Goal: Task Accomplishment & Management: Use online tool/utility

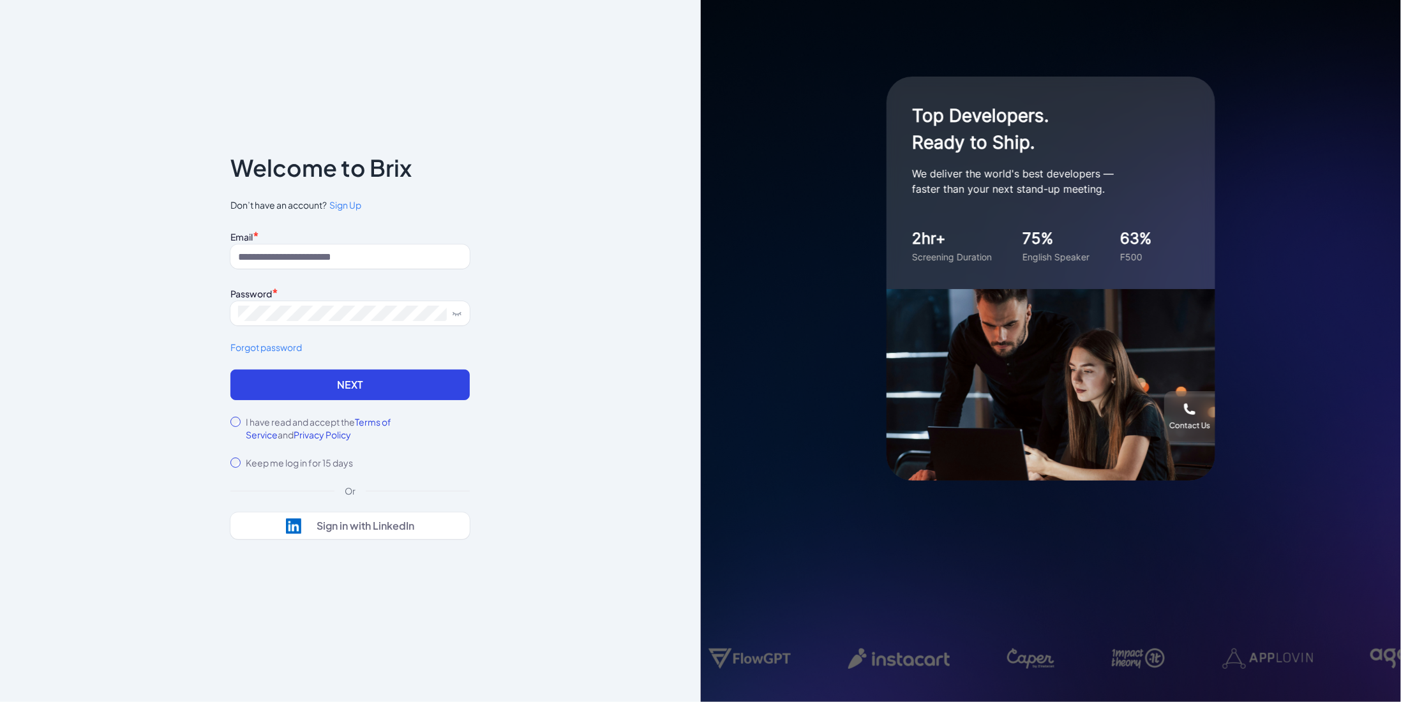
click at [376, 66] on div "Notice To proceed, please agree to the Terms of Service and Privary Policy . Ca…" at bounding box center [350, 351] width 701 height 702
click at [322, 258] on input at bounding box center [349, 256] width 239 height 24
click at [348, 535] on button "Sign in with LinkedIn" at bounding box center [349, 525] width 239 height 27
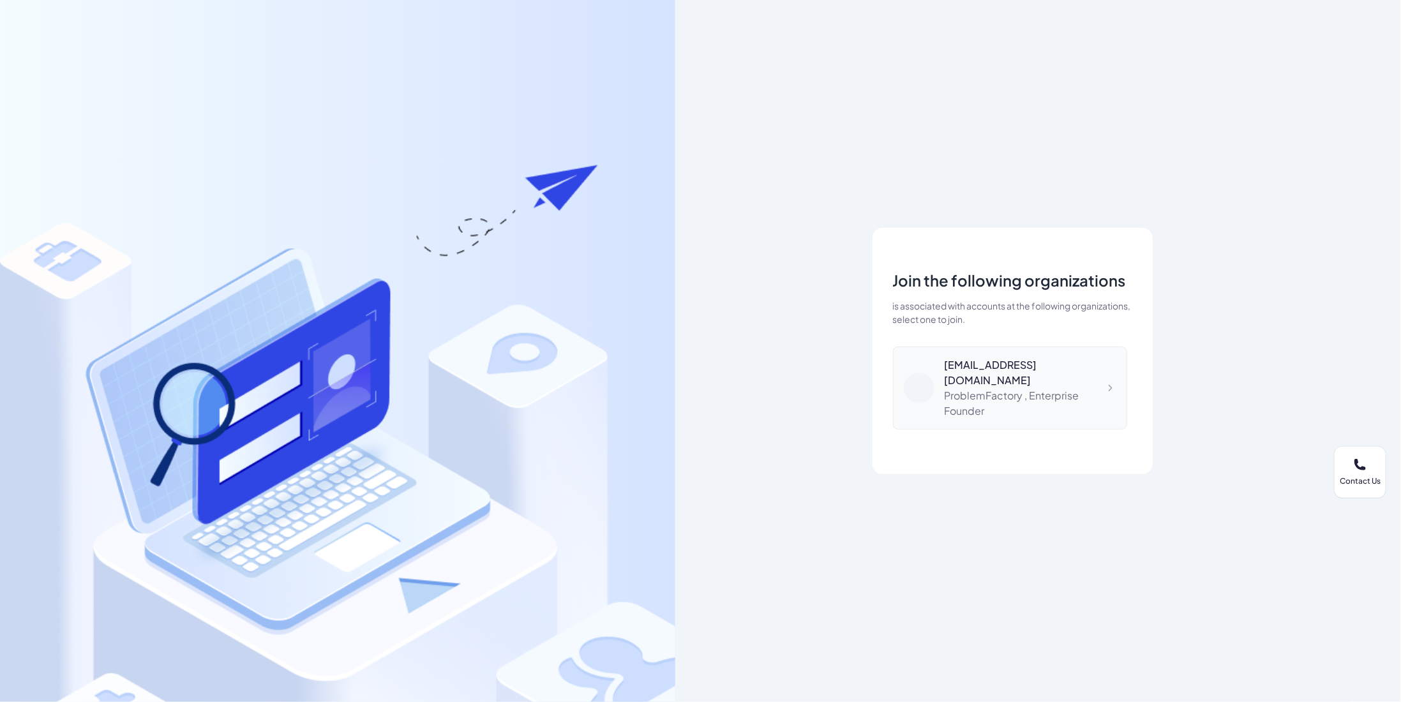
click at [959, 370] on div "[EMAIL_ADDRESS][DOMAIN_NAME]" at bounding box center [1031, 372] width 172 height 31
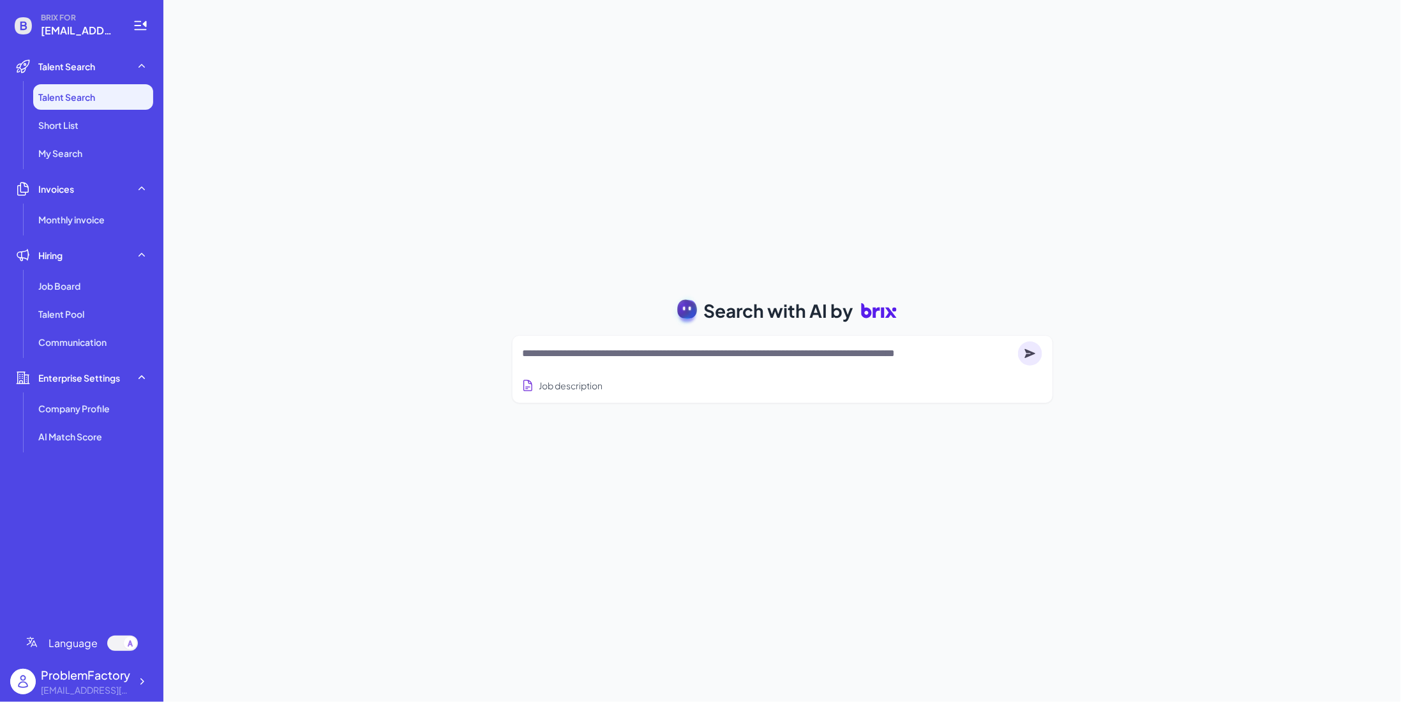
click at [629, 357] on textarea at bounding box center [768, 353] width 490 height 15
click at [616, 372] on div "Job description" at bounding box center [782, 381] width 519 height 31
click at [618, 347] on textarea at bounding box center [768, 353] width 490 height 15
paste textarea "**********"
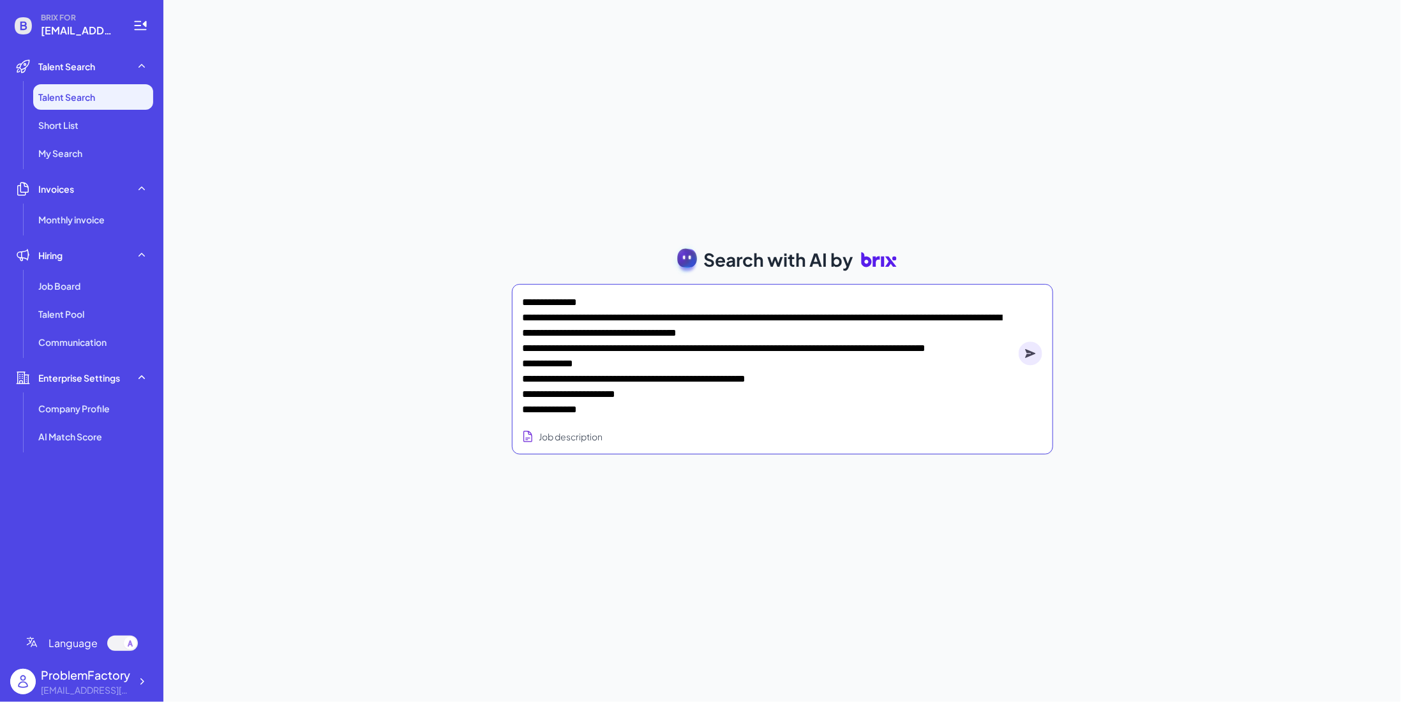
type textarea "**********"
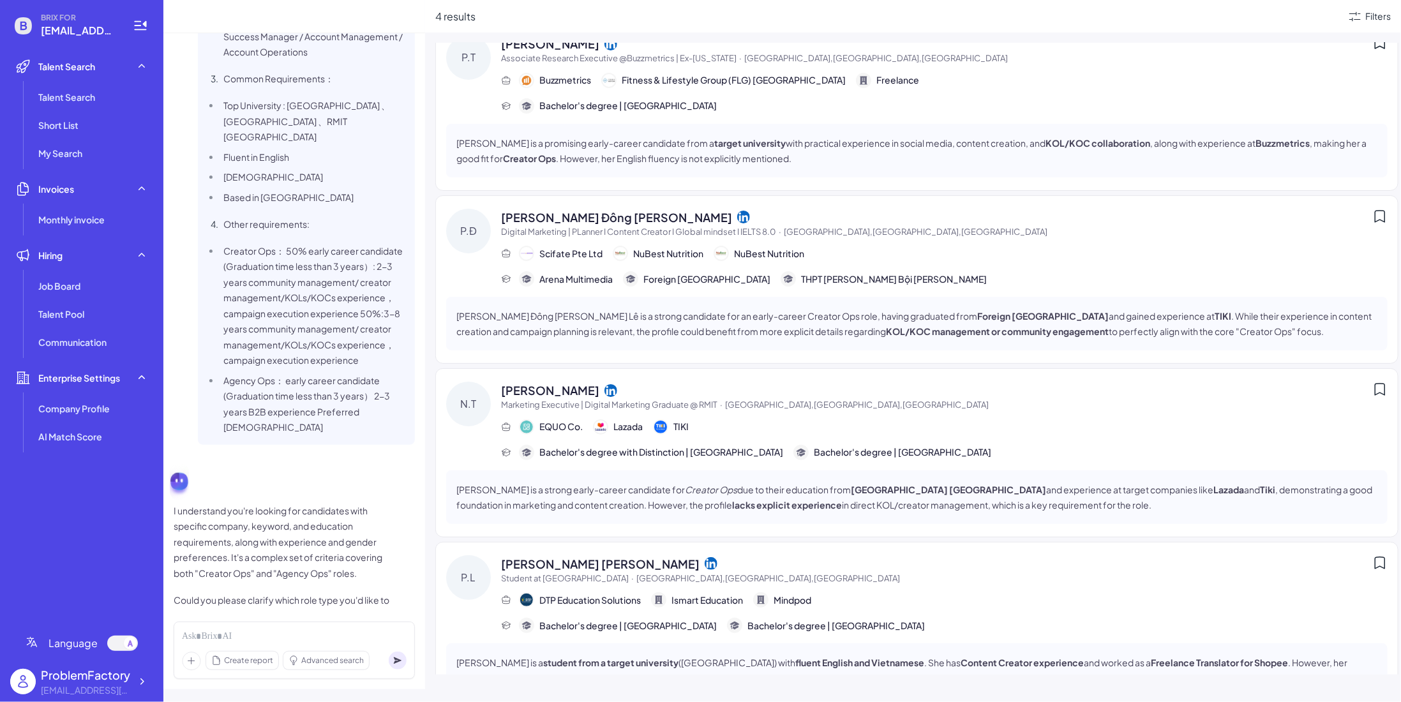
scroll to position [54, 0]
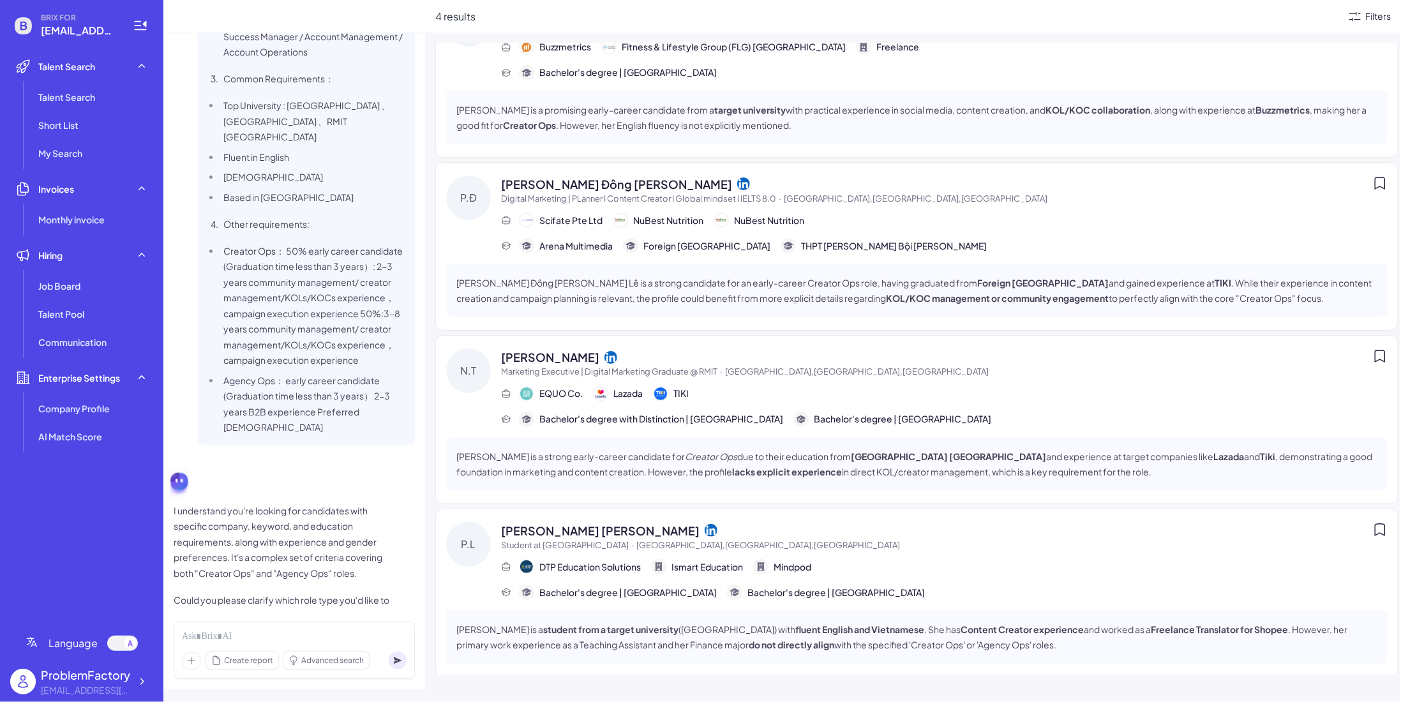
click at [1365, 10] on div "Filters" at bounding box center [1378, 16] width 26 height 13
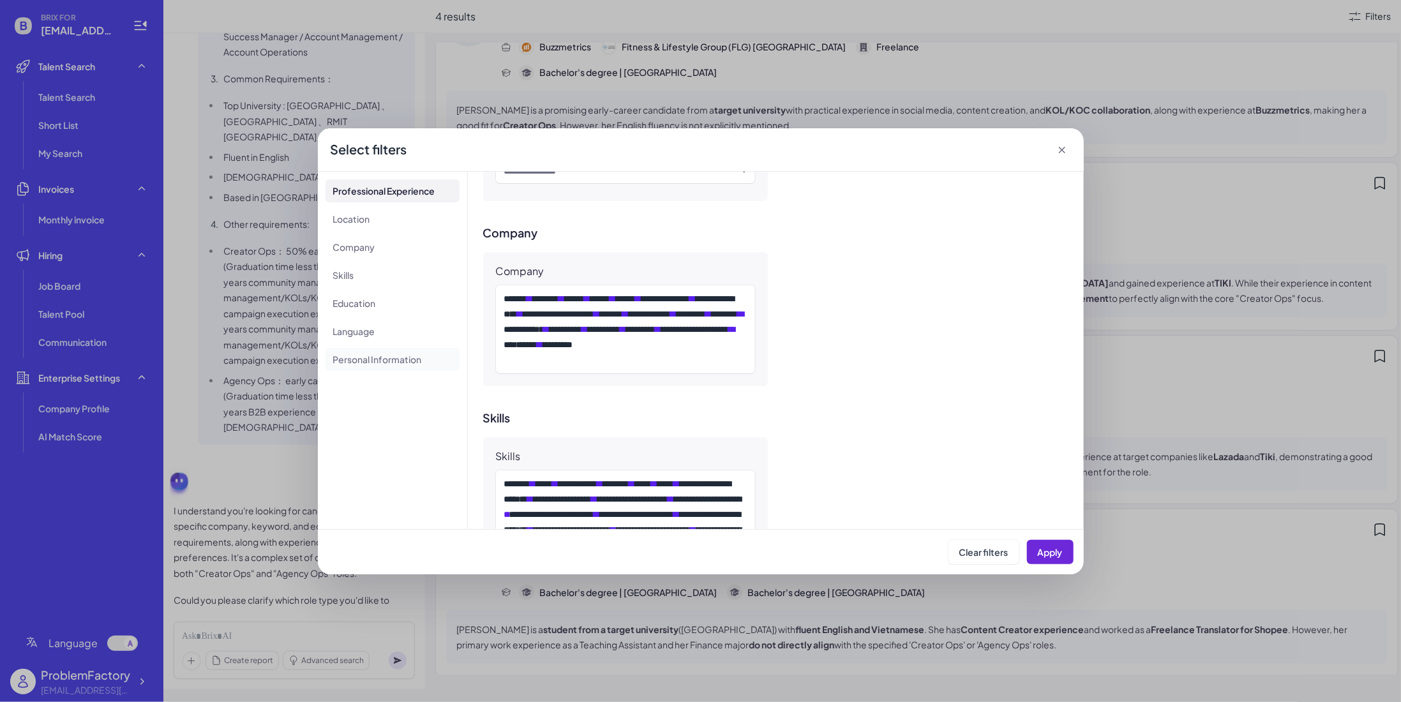
scroll to position [511, 0]
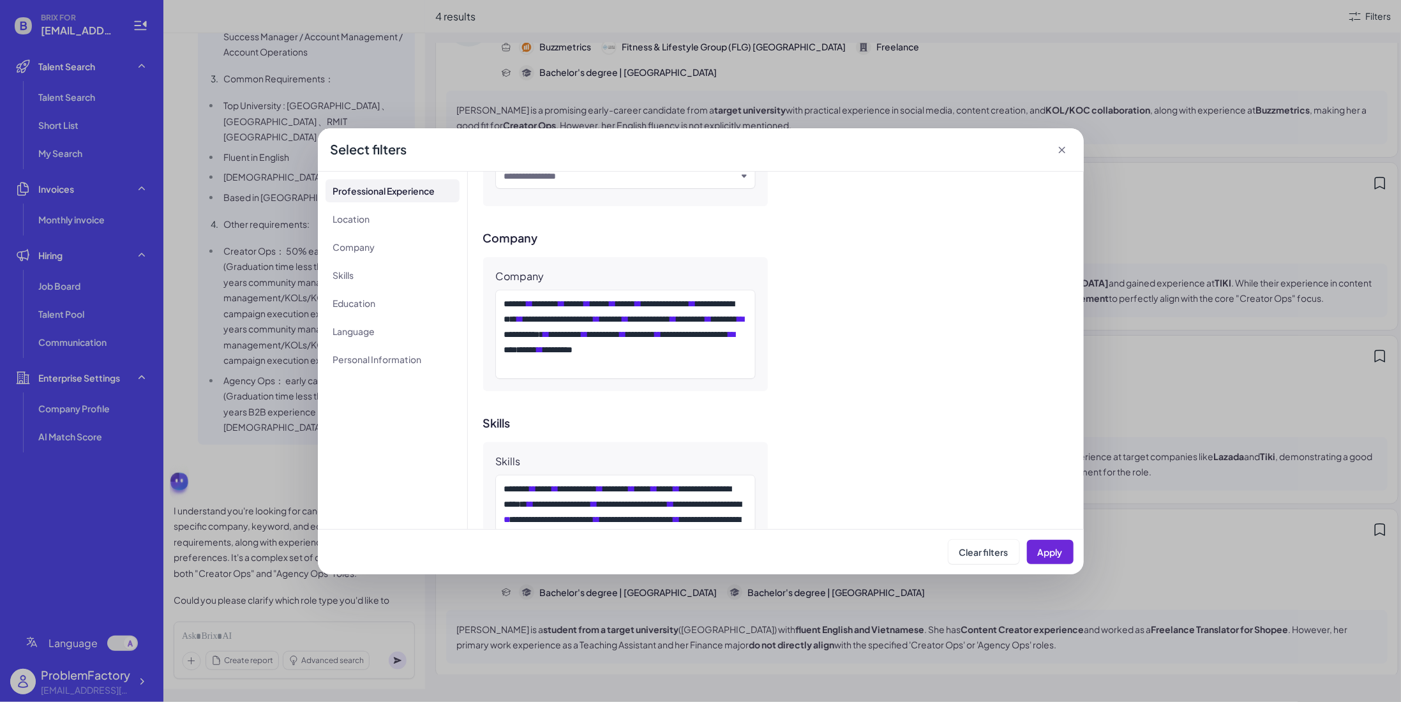
click at [235, 332] on div "**********" at bounding box center [700, 351] width 1401 height 702
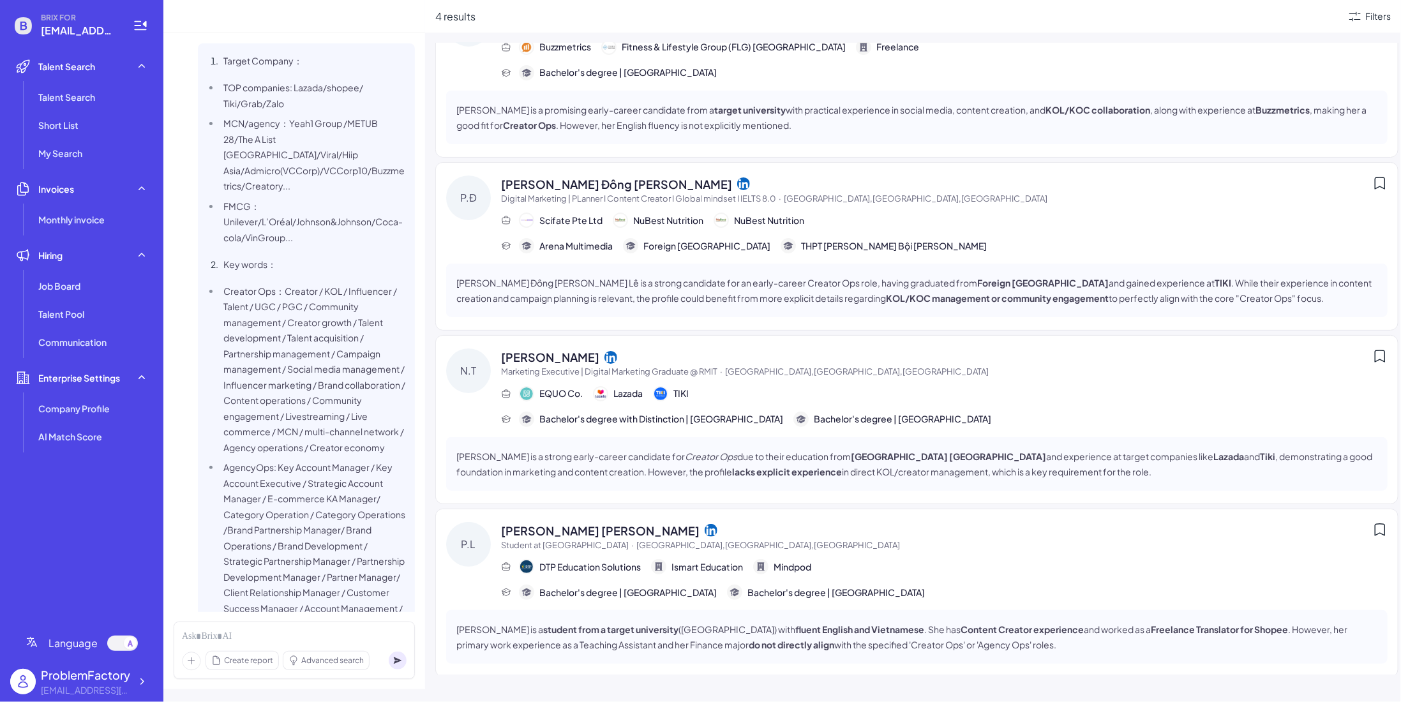
scroll to position [0, 0]
click at [1363, 17] on div "Filters" at bounding box center [1368, 16] width 43 height 15
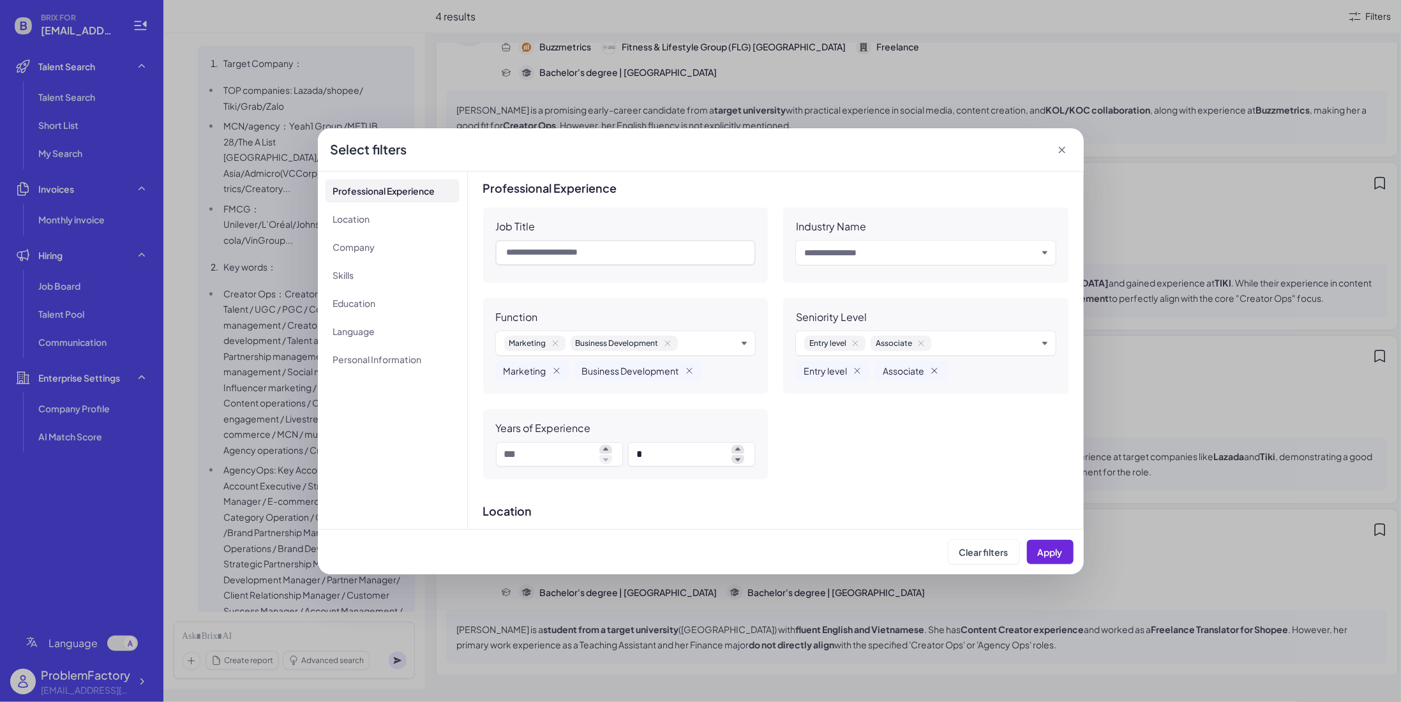
click at [935, 371] on icon "Remove Associate" at bounding box center [934, 371] width 10 height 10
click at [855, 370] on icon "Remove Entry level" at bounding box center [857, 370] width 5 height 5
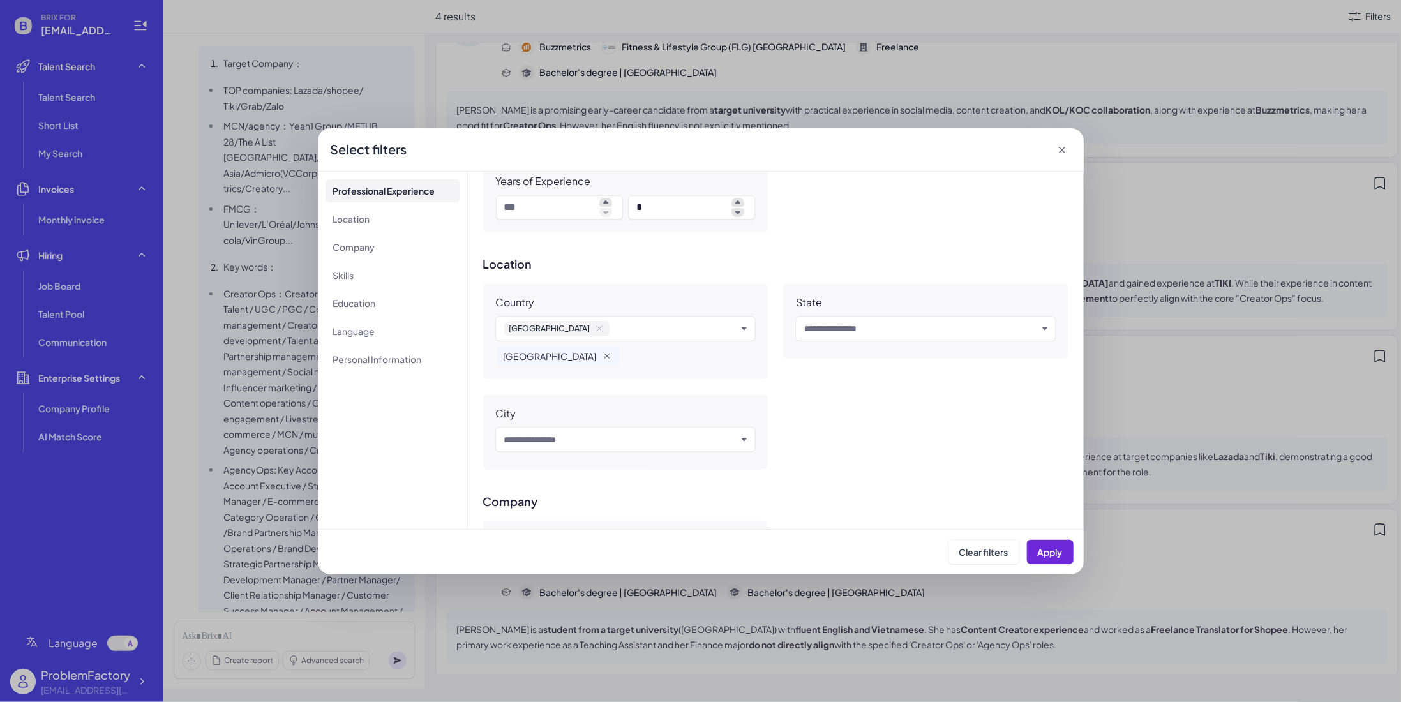
scroll to position [255, 0]
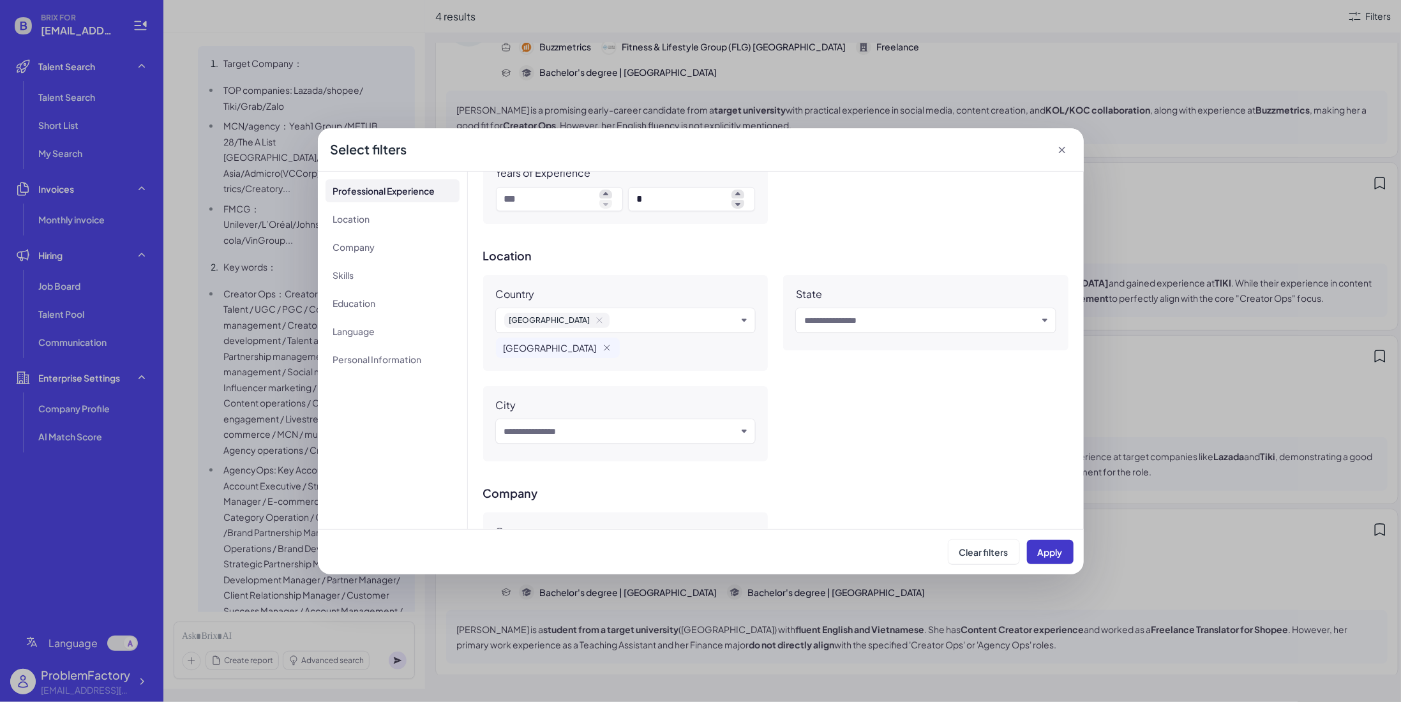
click at [1063, 549] on button "Apply" at bounding box center [1050, 552] width 47 height 24
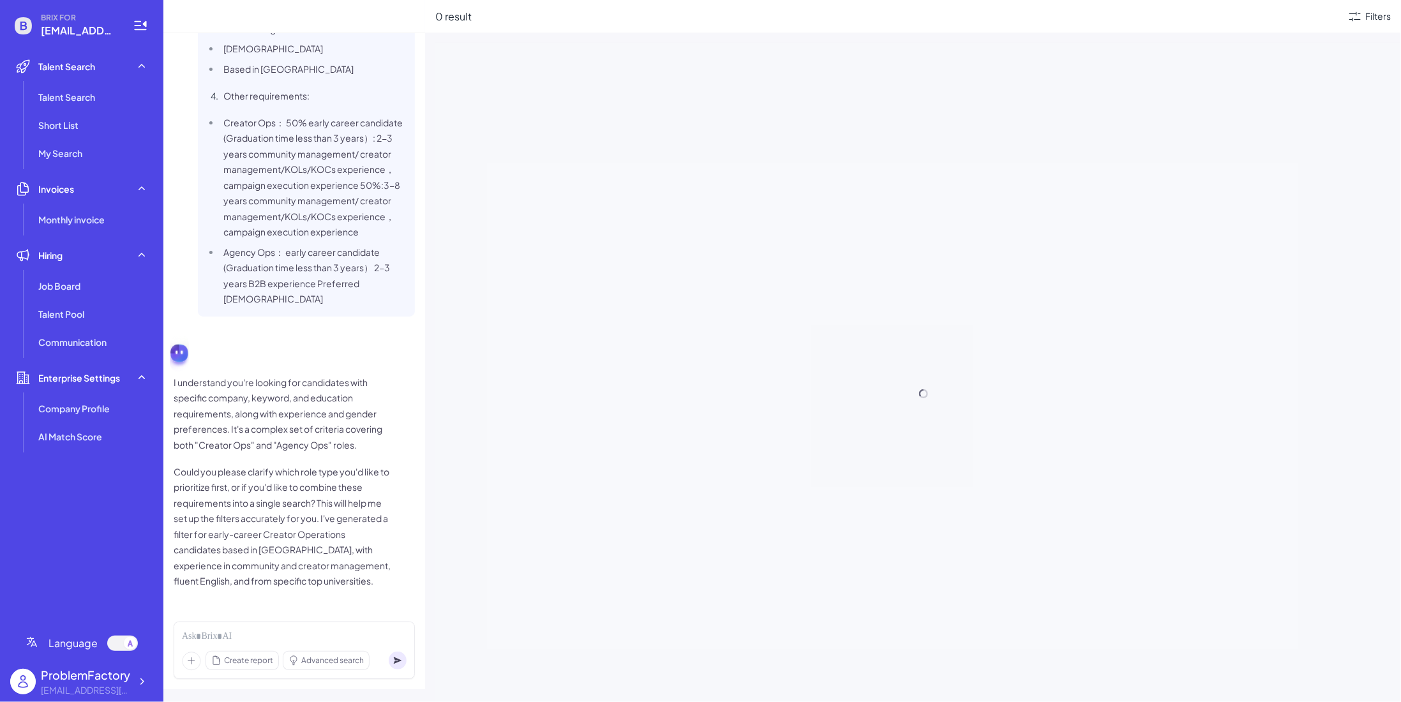
scroll to position [718, 0]
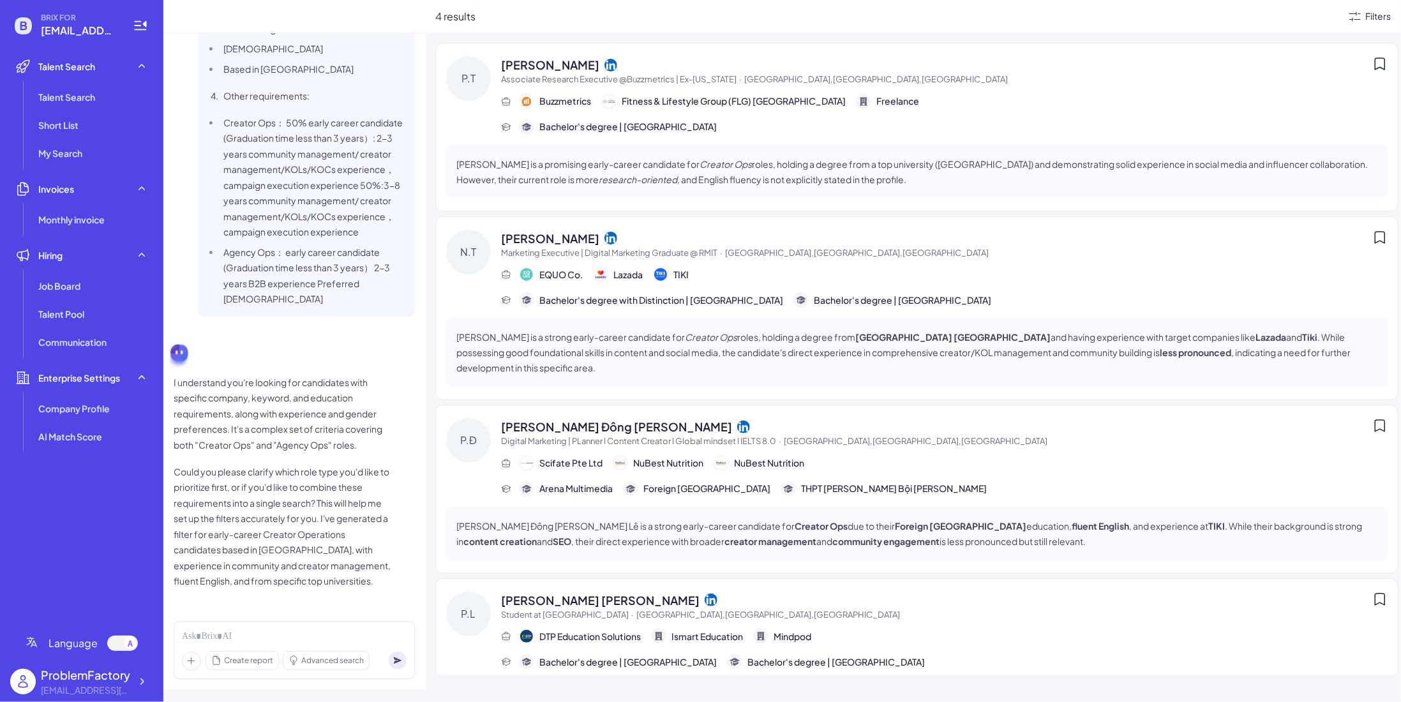
click at [1375, 10] on div "Filters" at bounding box center [1378, 16] width 26 height 13
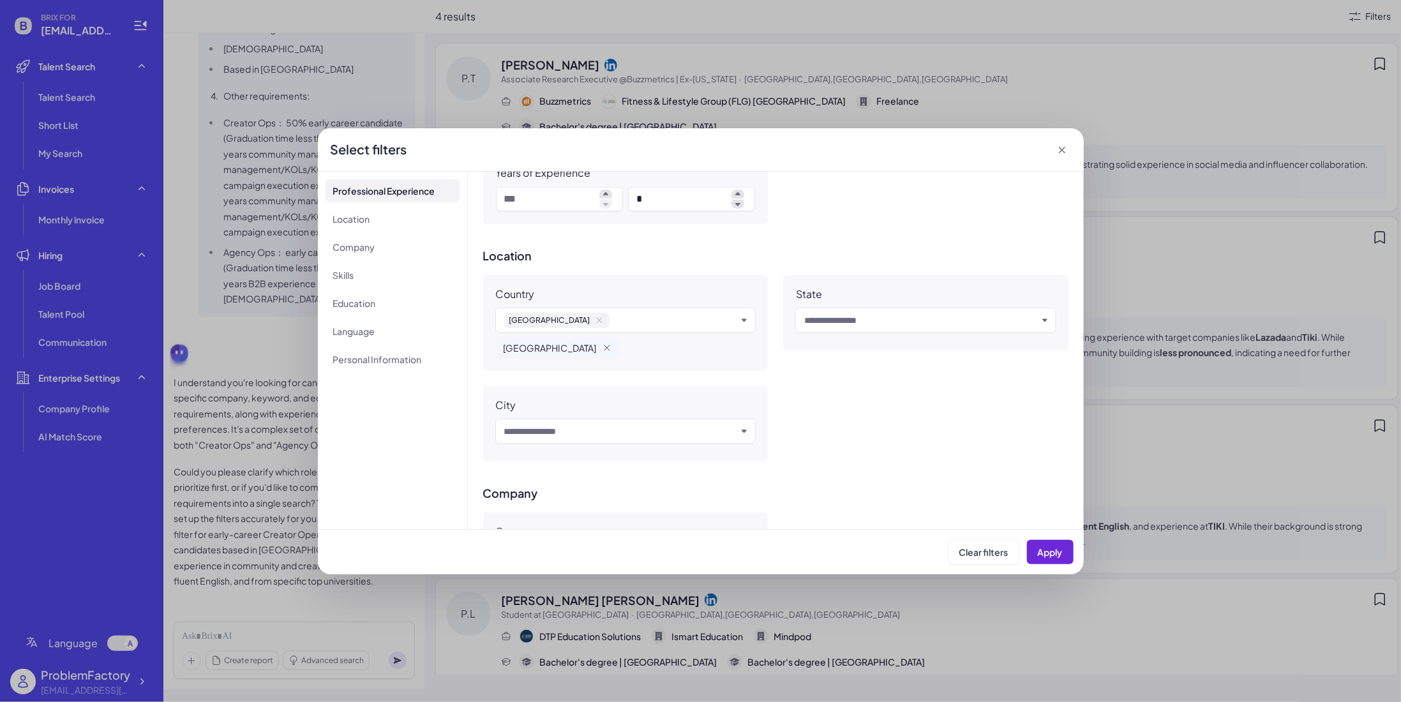
scroll to position [191, 0]
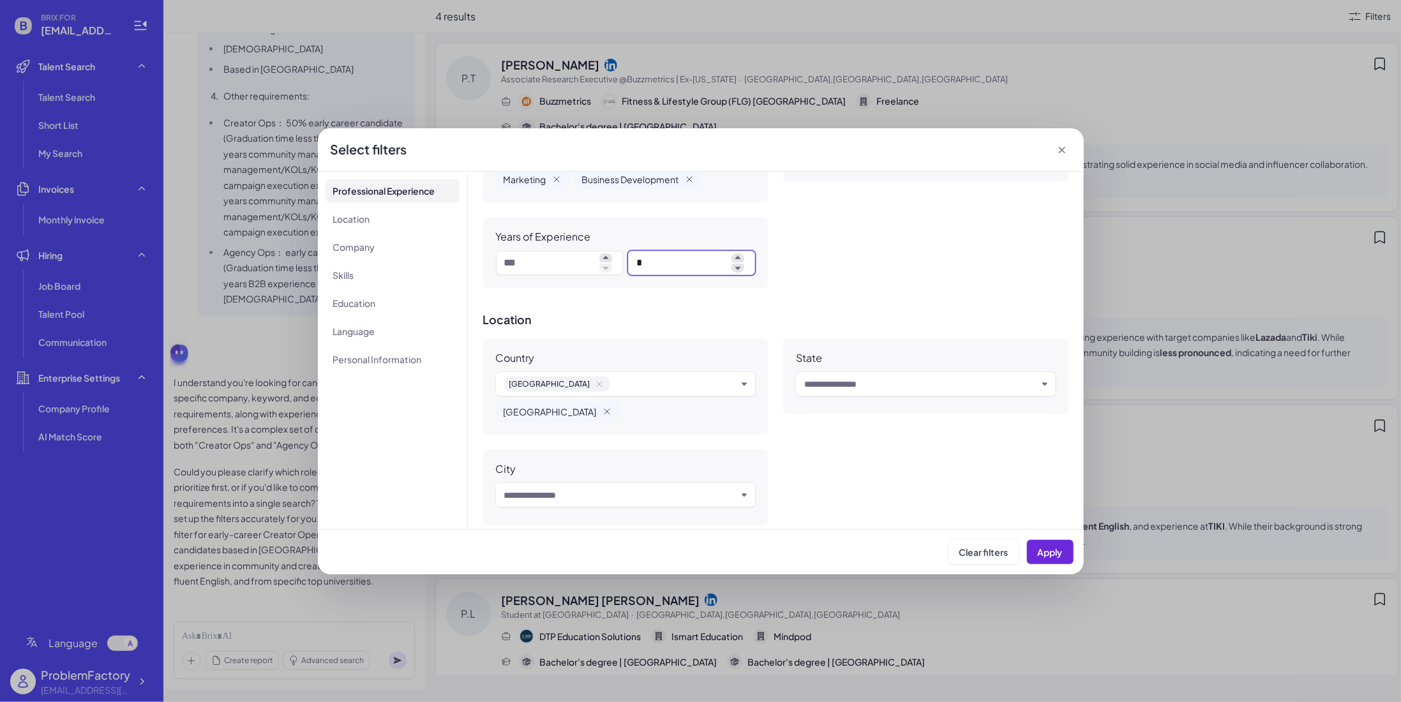
click at [665, 258] on input "*" at bounding box center [681, 262] width 90 height 15
click at [1049, 546] on span "Apply" at bounding box center [1050, 551] width 25 height 11
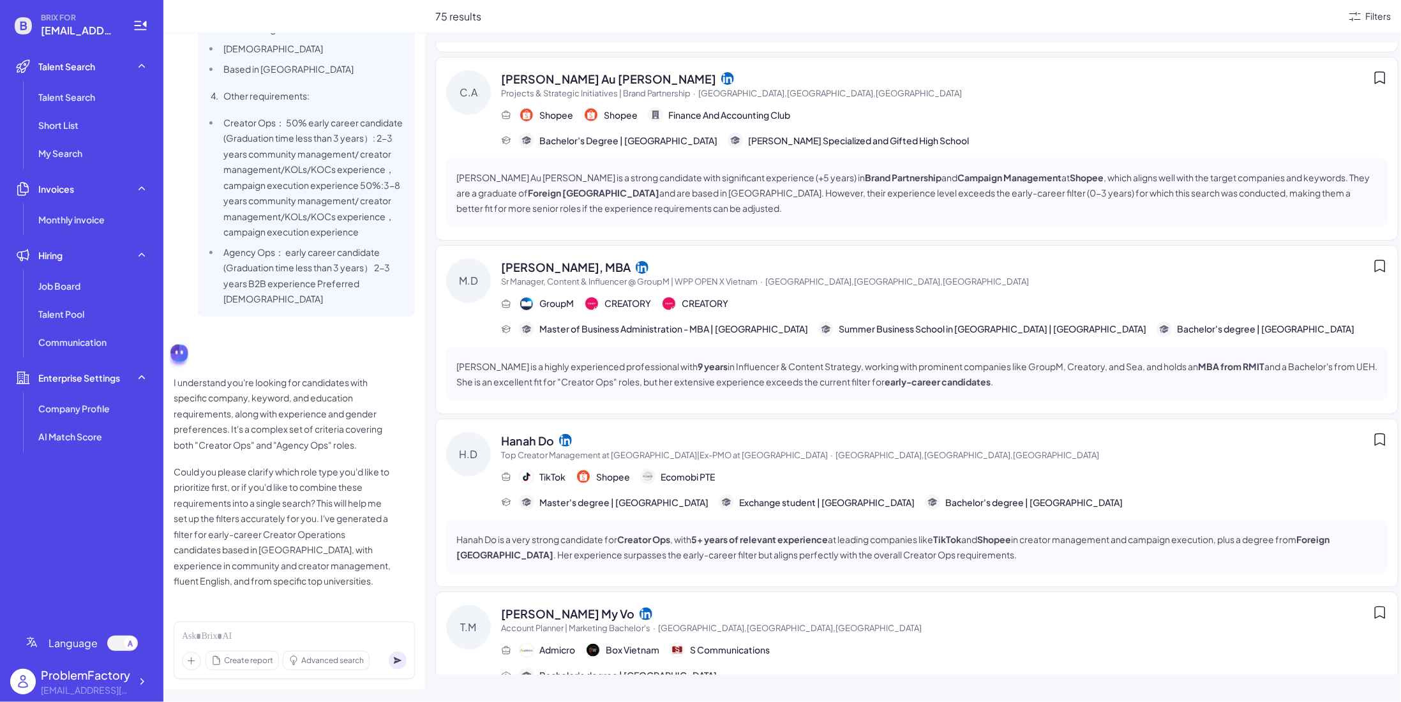
scroll to position [1172, 0]
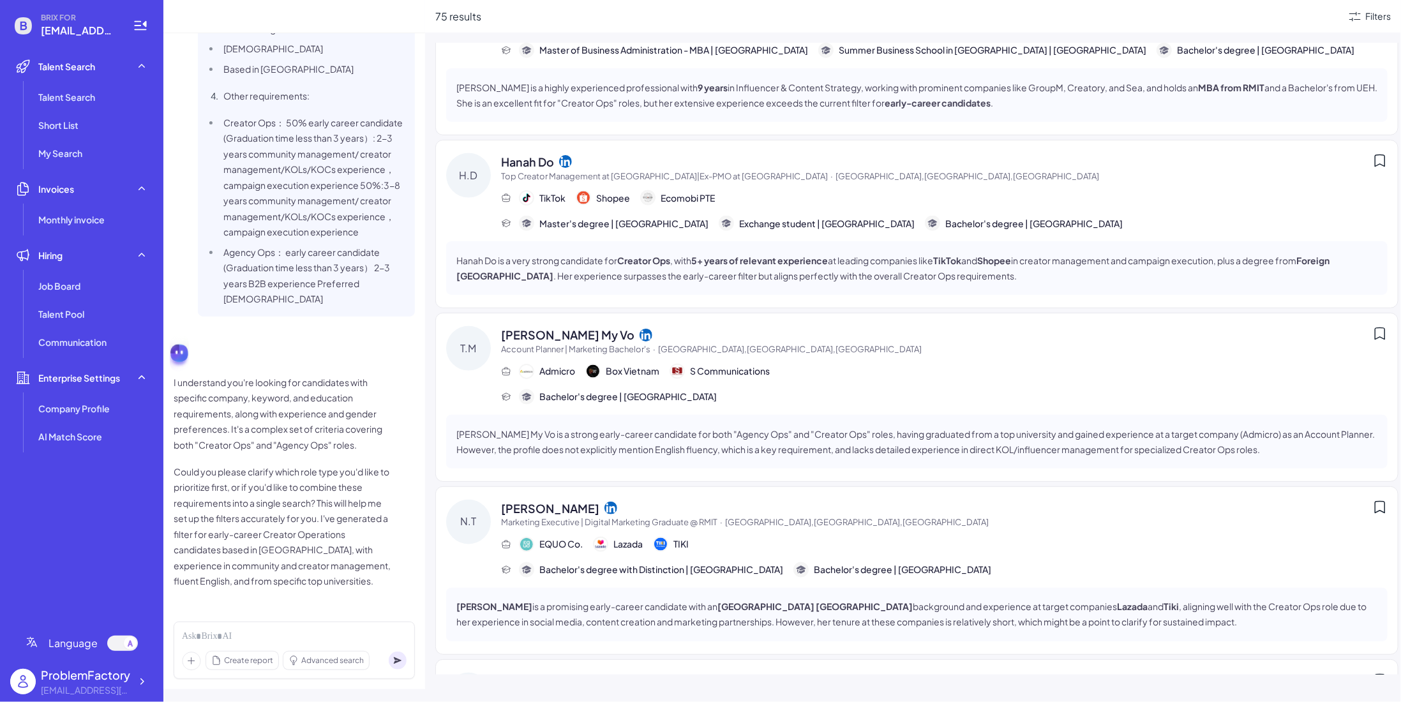
click at [277, 45] on li "[DEMOGRAPHIC_DATA]" at bounding box center [313, 49] width 187 height 16
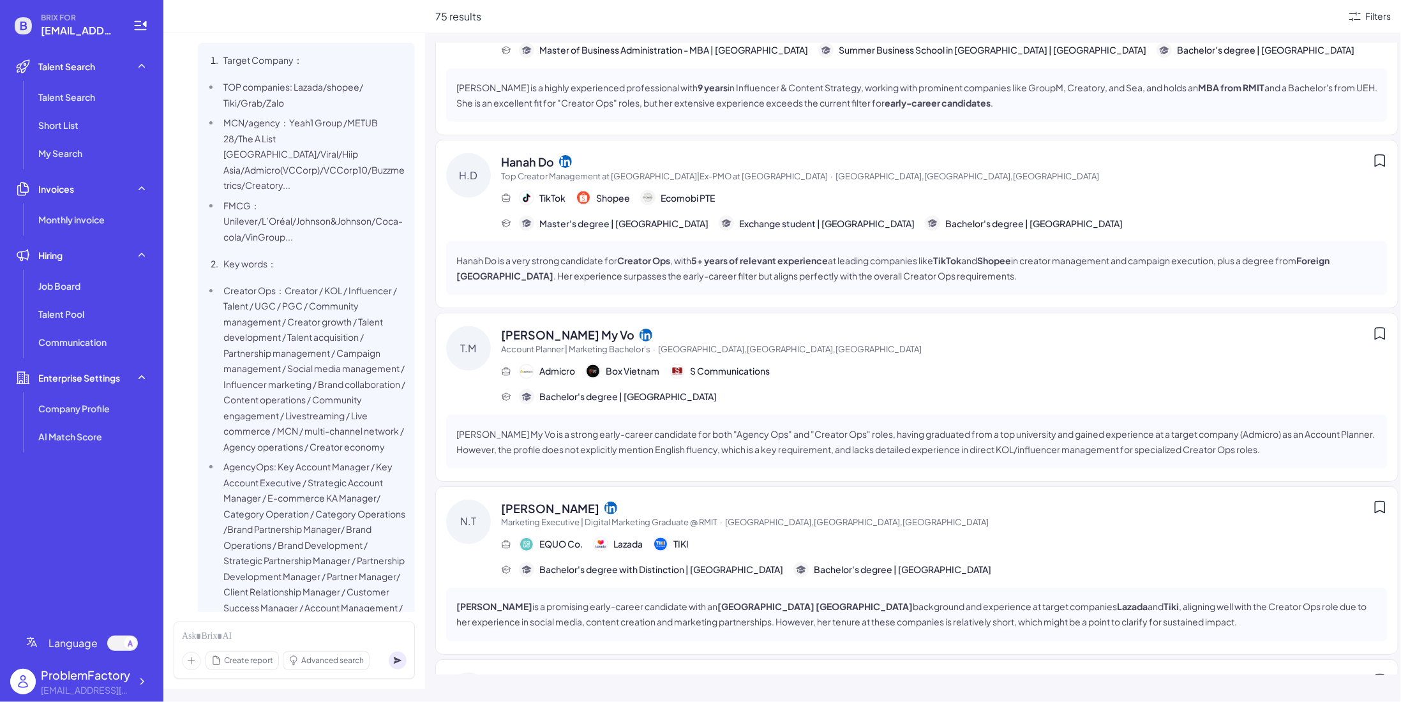
scroll to position [0, 0]
click at [309, 654] on div "Advanced search" at bounding box center [326, 661] width 86 height 18
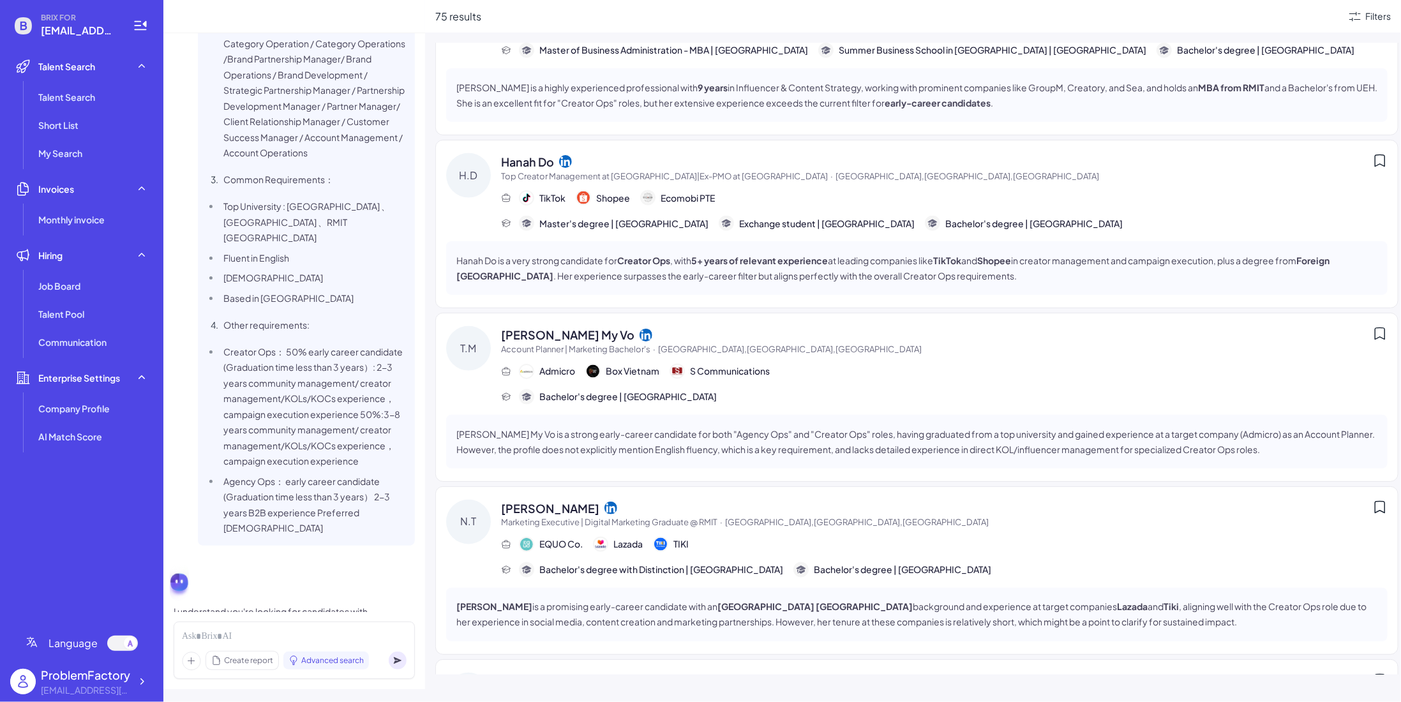
scroll to position [574, 0]
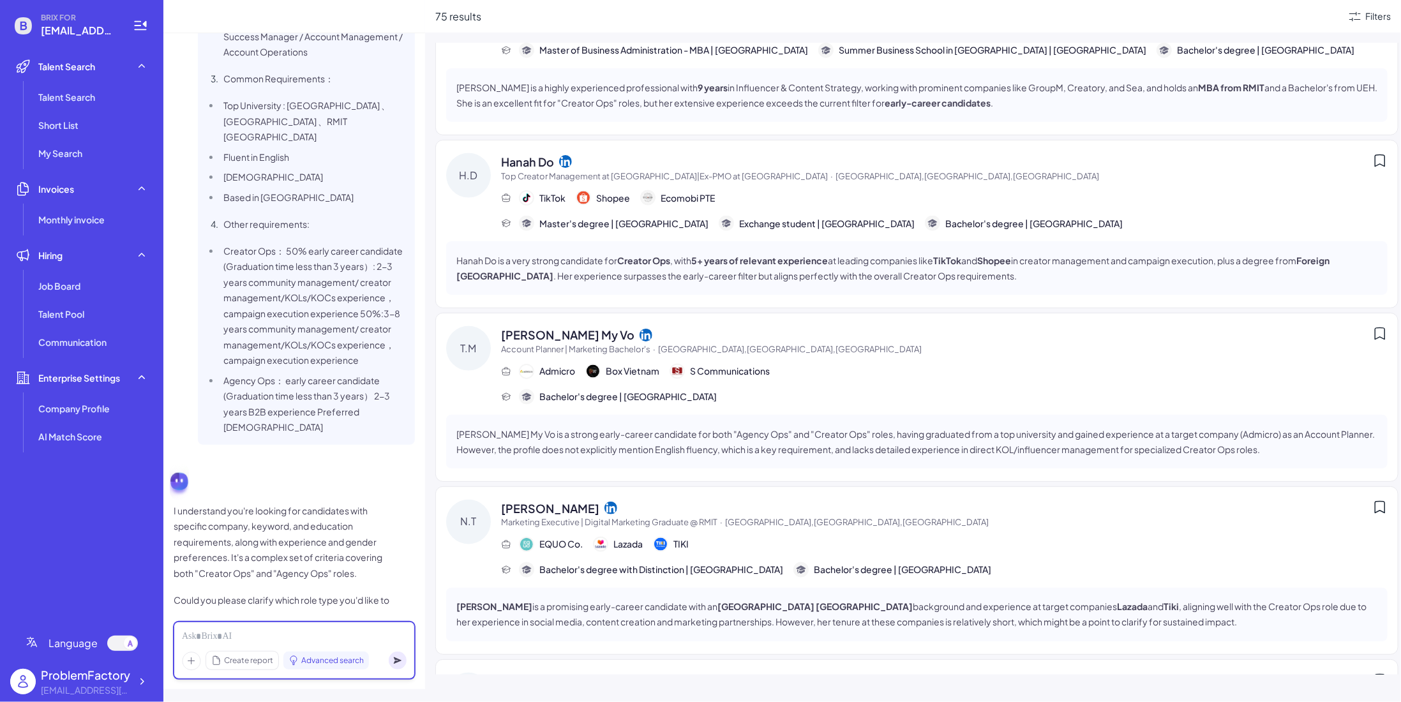
click at [212, 634] on div at bounding box center [294, 637] width 225 height 14
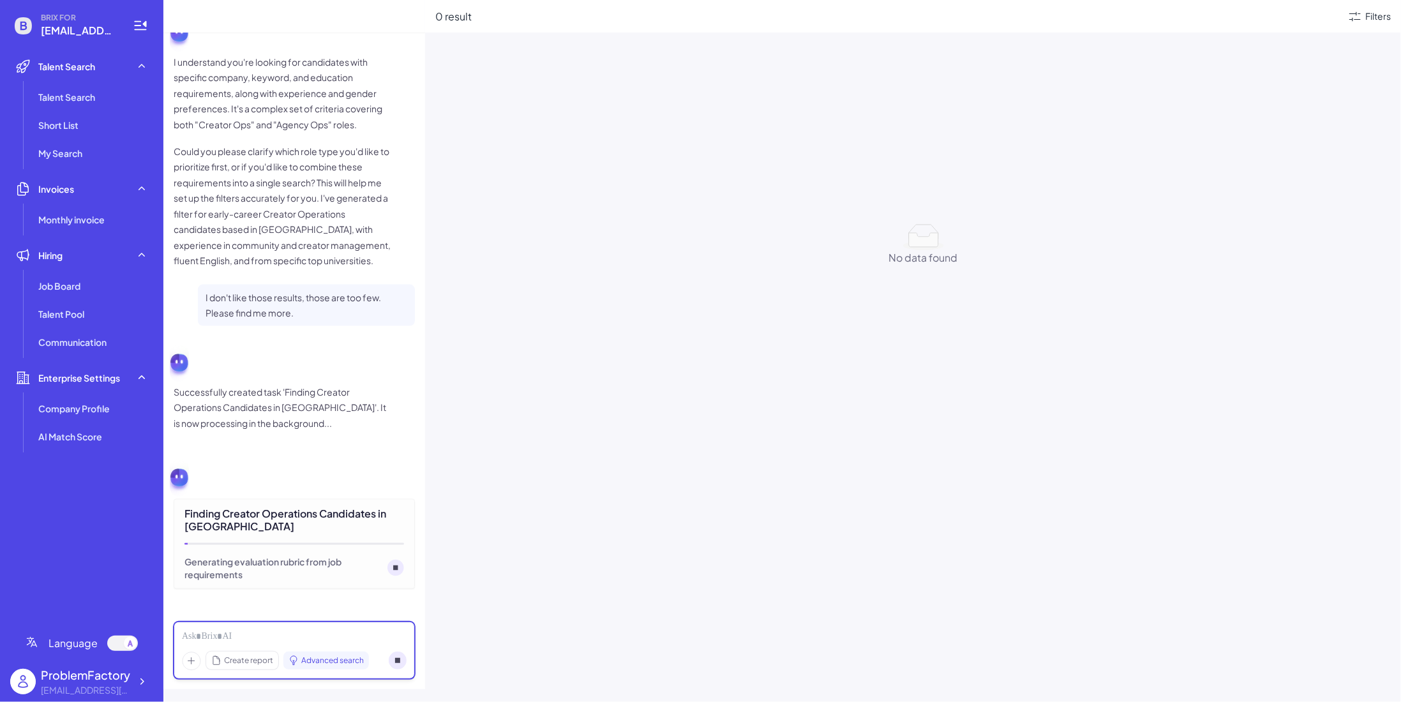
scroll to position [1030, 0]
drag, startPoint x: 1264, startPoint y: 377, endPoint x: 816, endPoint y: 242, distance: 468.4
click at [823, 244] on div "No data found No data found" at bounding box center [923, 575] width 976 height 702
click at [707, 165] on div "0 result Filters No data found No data found" at bounding box center [913, 351] width 976 height 702
click at [186, 499] on icon at bounding box center [179, 478] width 19 height 42
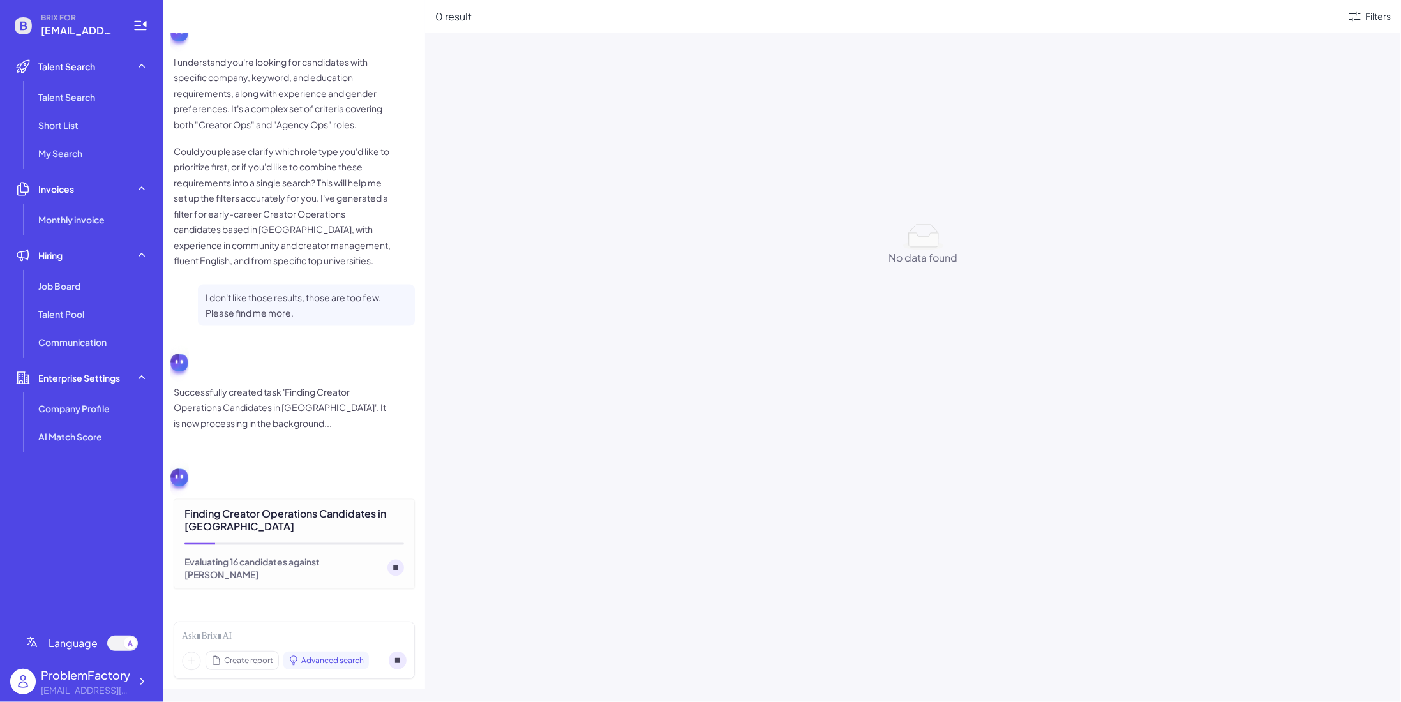
click at [269, 571] on div "Evaluating 16 candidates against [PERSON_NAME]" at bounding box center [283, 568] width 198 height 26
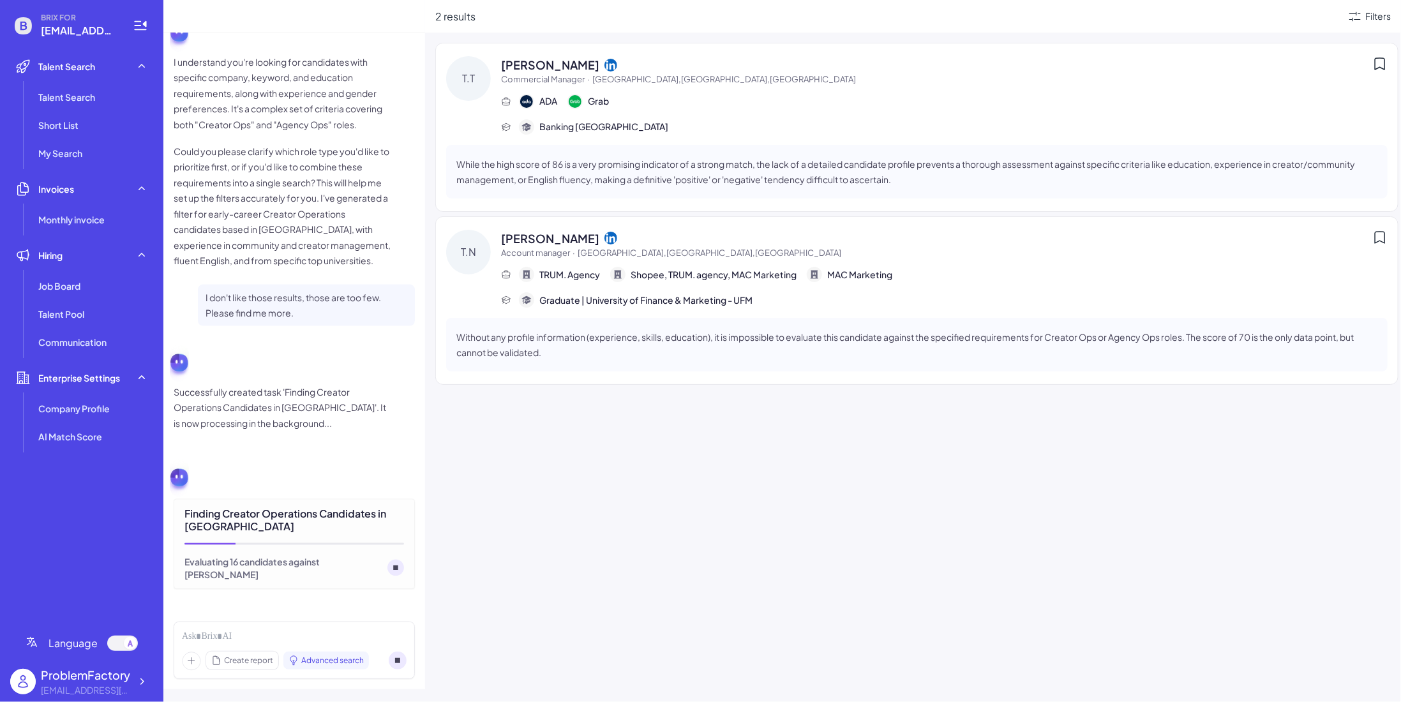
click at [927, 138] on div "[PERSON_NAME] Commercial Manager · [GEOGRAPHIC_DATA],[GEOGRAPHIC_DATA],[GEOGRAP…" at bounding box center [916, 127] width 963 height 169
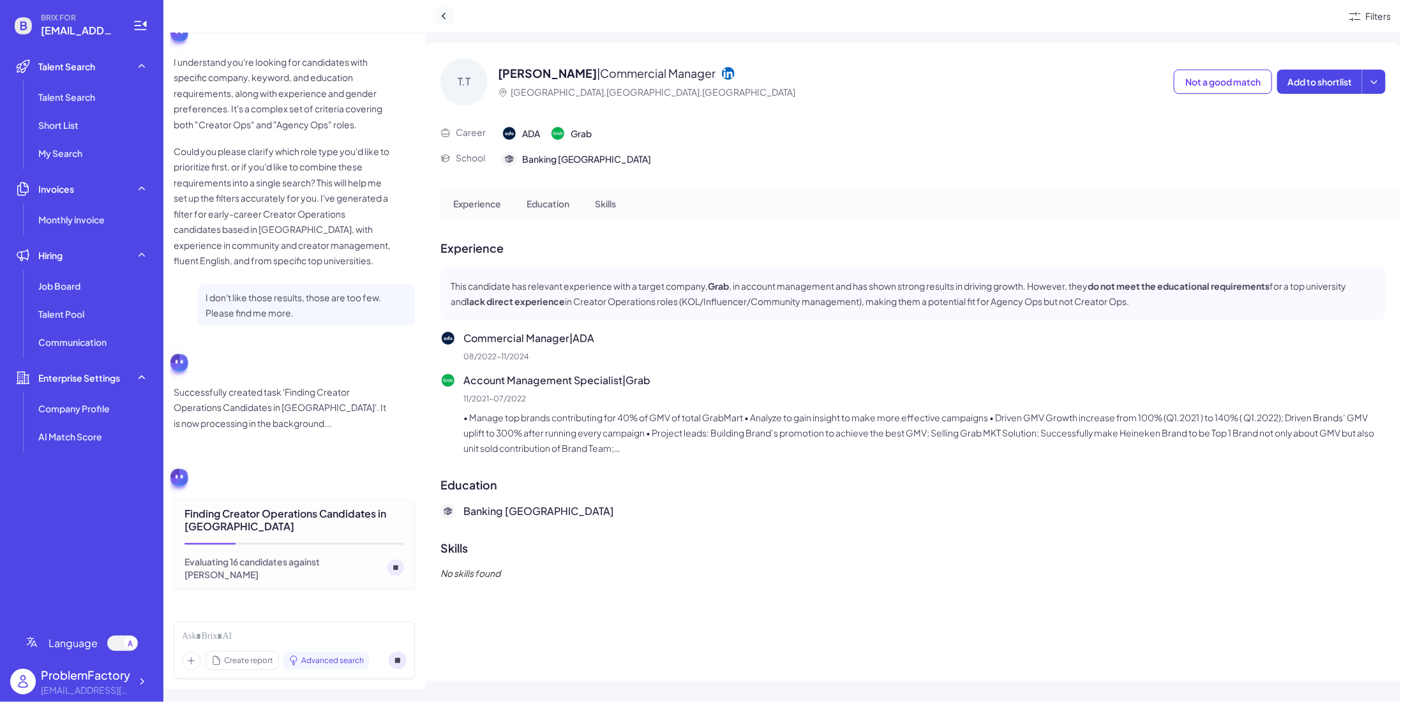
click at [447, 13] on icon at bounding box center [444, 16] width 13 height 13
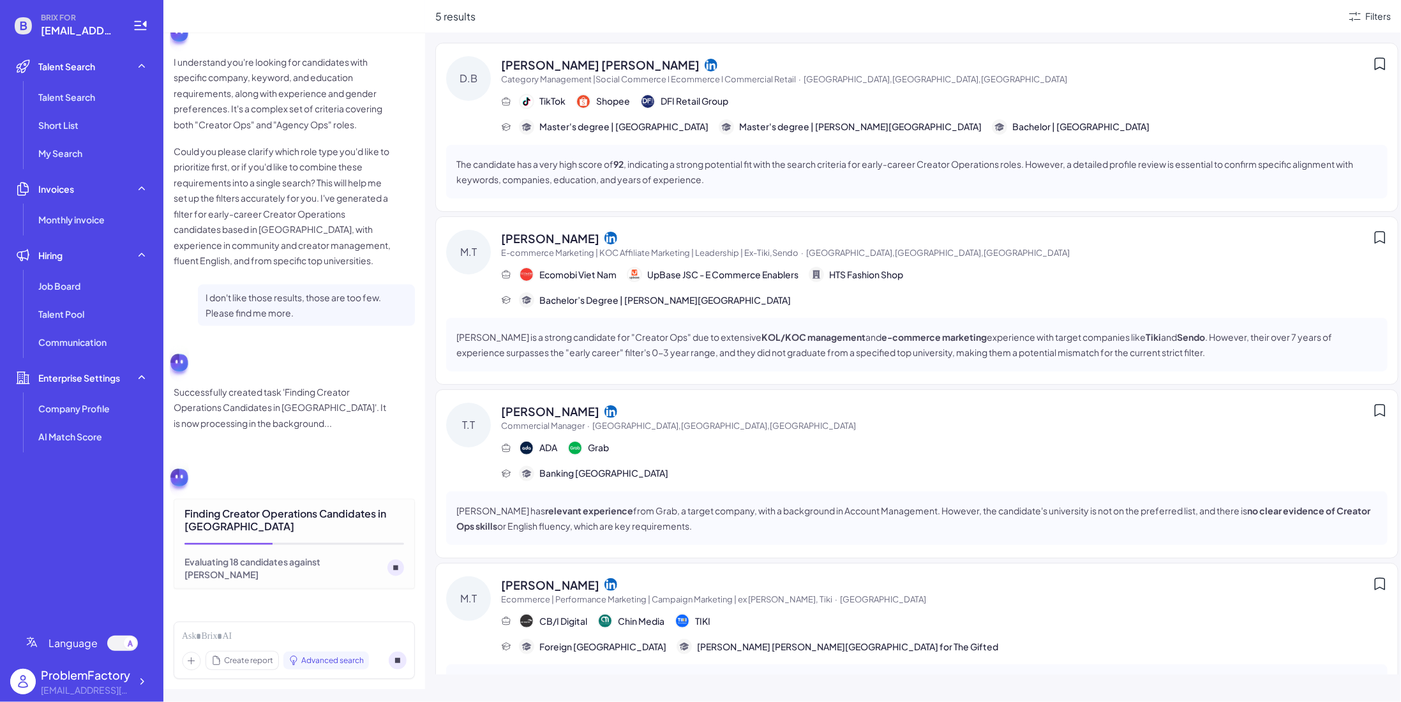
click at [1078, 177] on p "The candidate has a very high score of 92 , indicating a strong potential fit w…" at bounding box center [916, 171] width 921 height 31
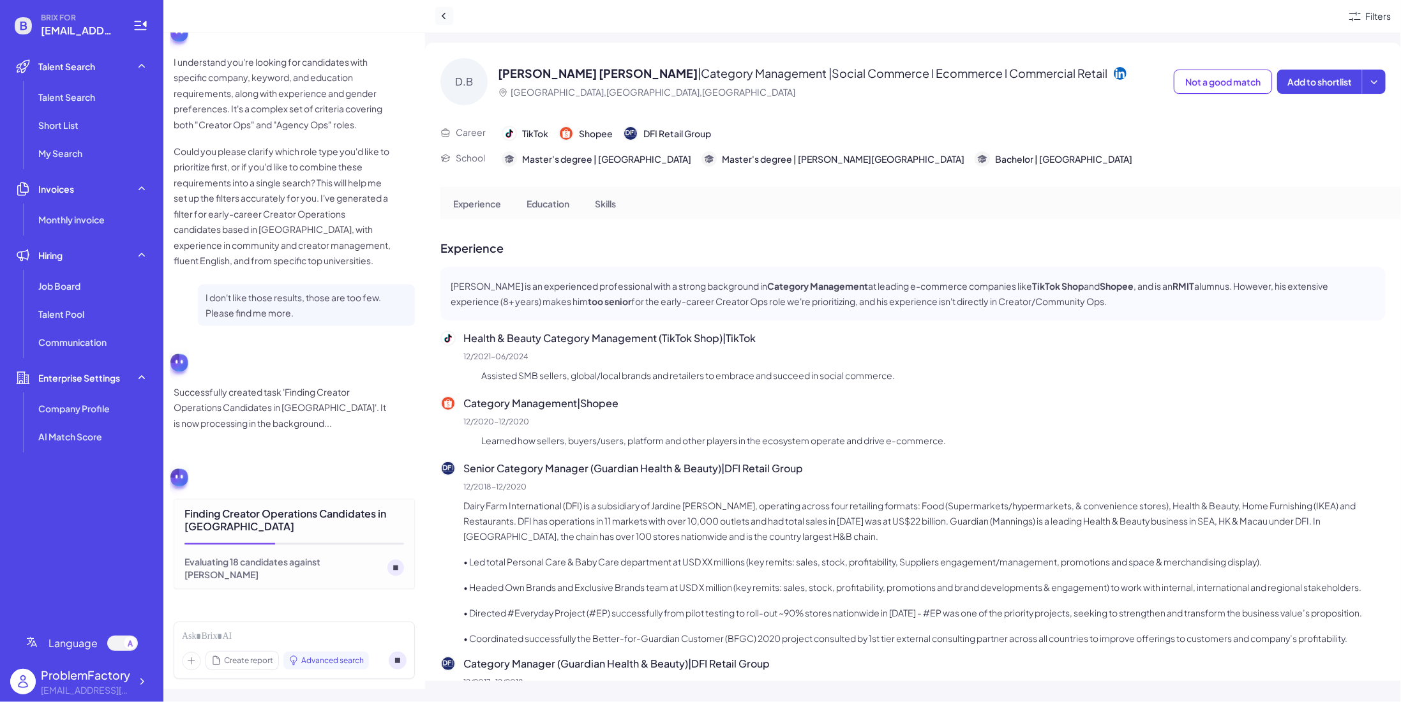
click at [444, 13] on icon at bounding box center [444, 16] width 4 height 6
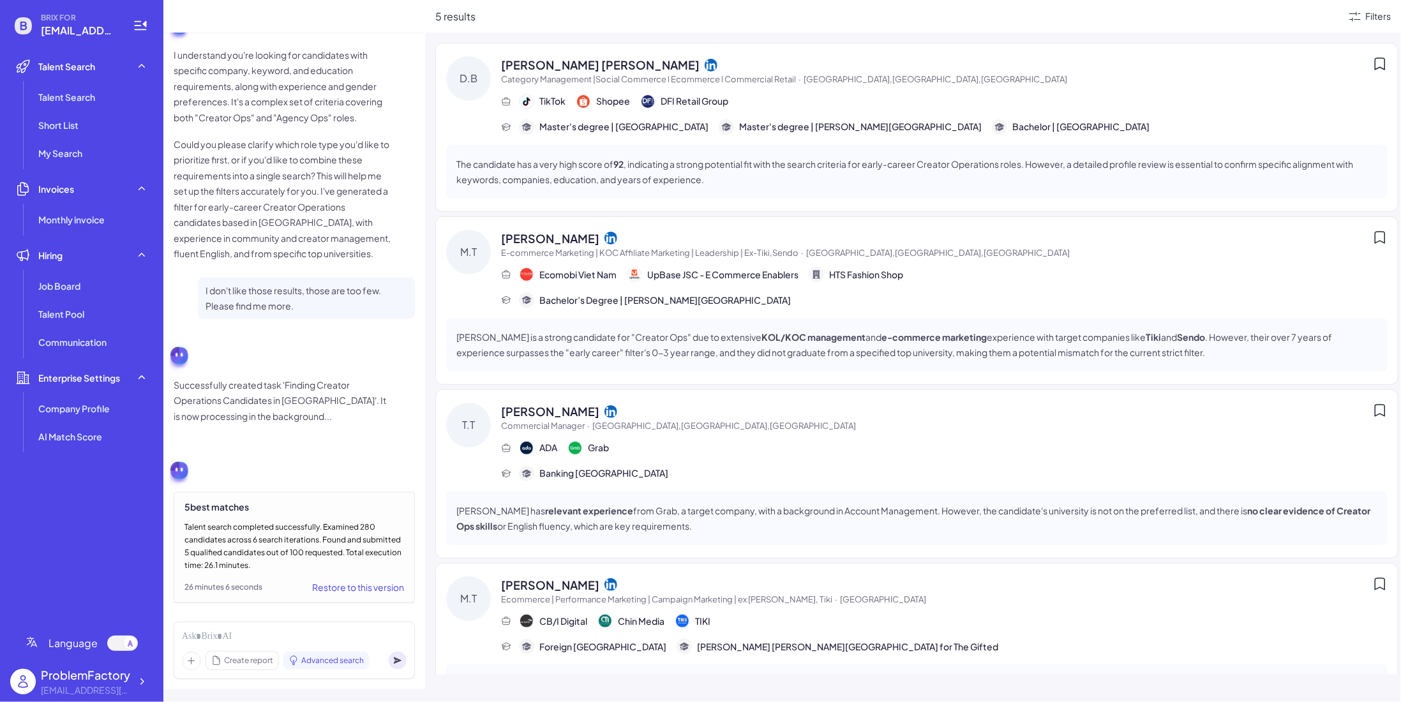
scroll to position [1059, 0]
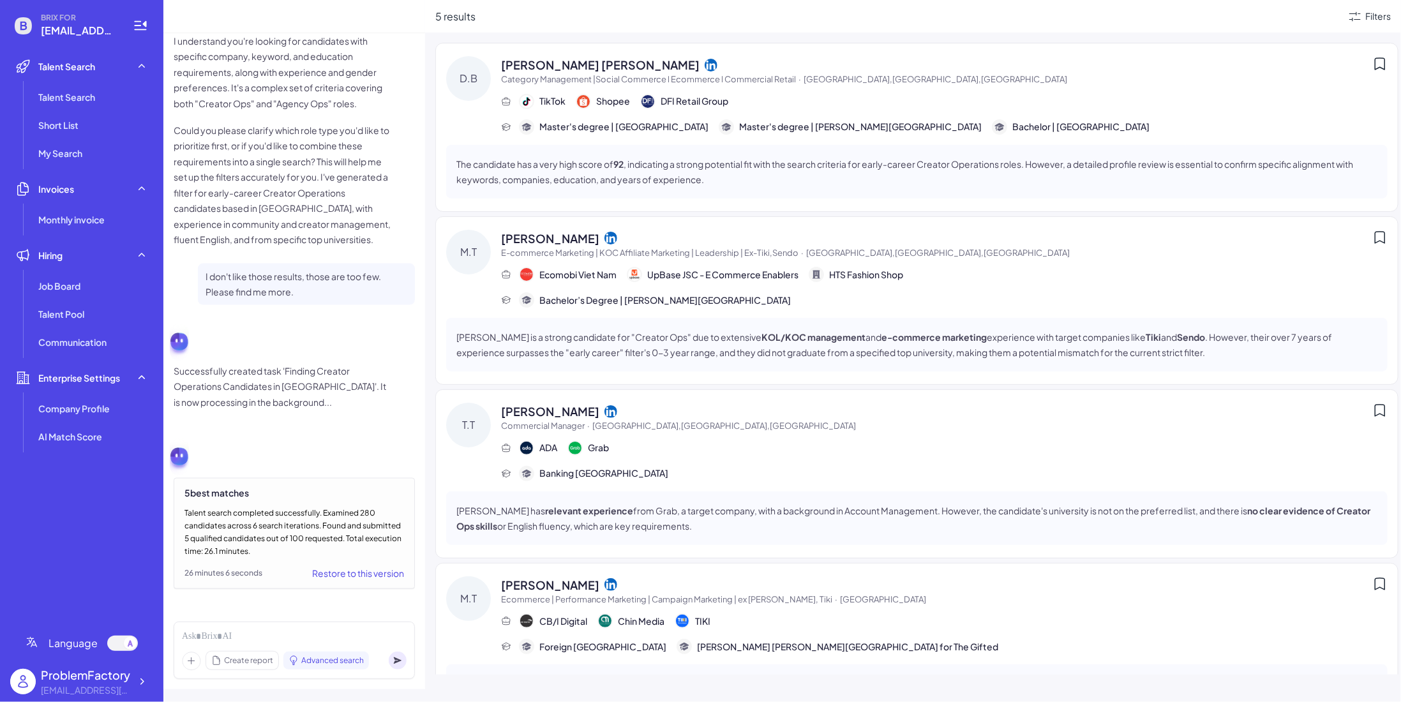
click at [292, 524] on div "Talent search completed successfully. Examined 280 candidates across 6 search i…" at bounding box center [294, 532] width 220 height 51
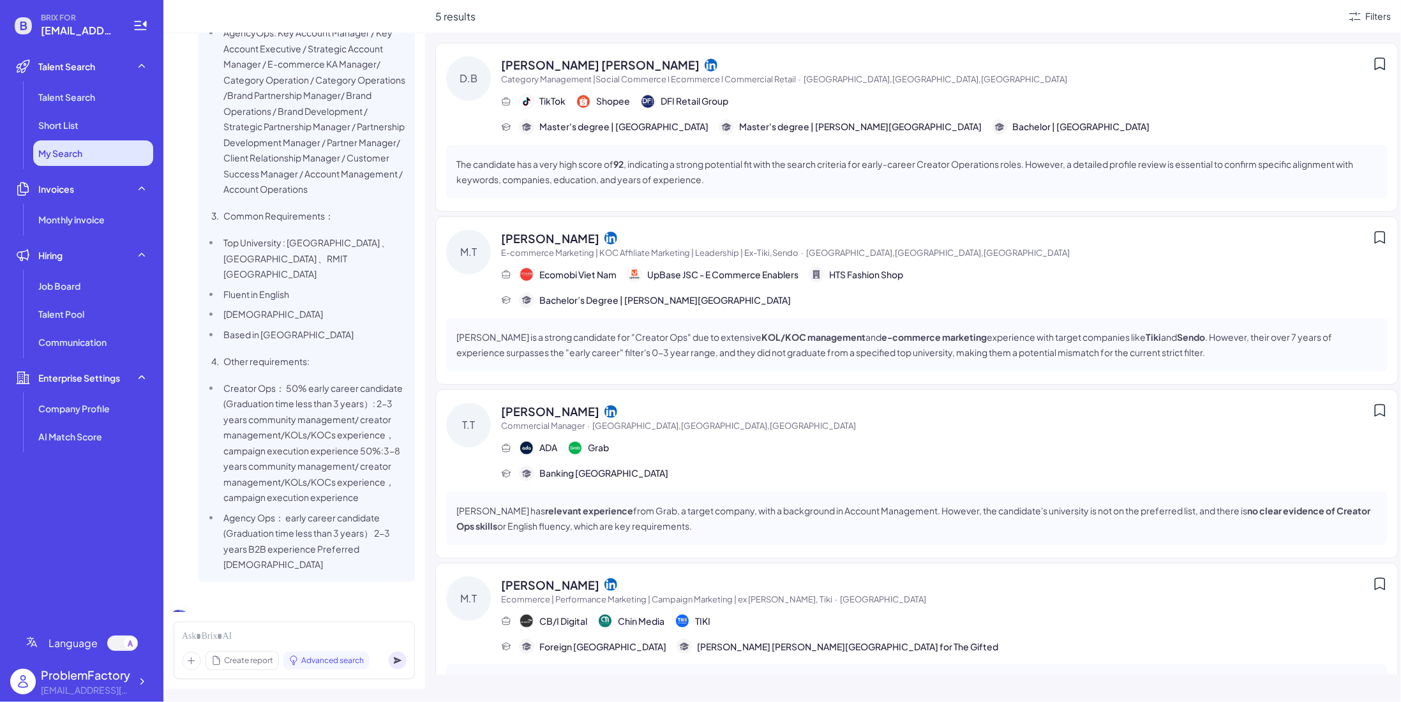
scroll to position [230, 0]
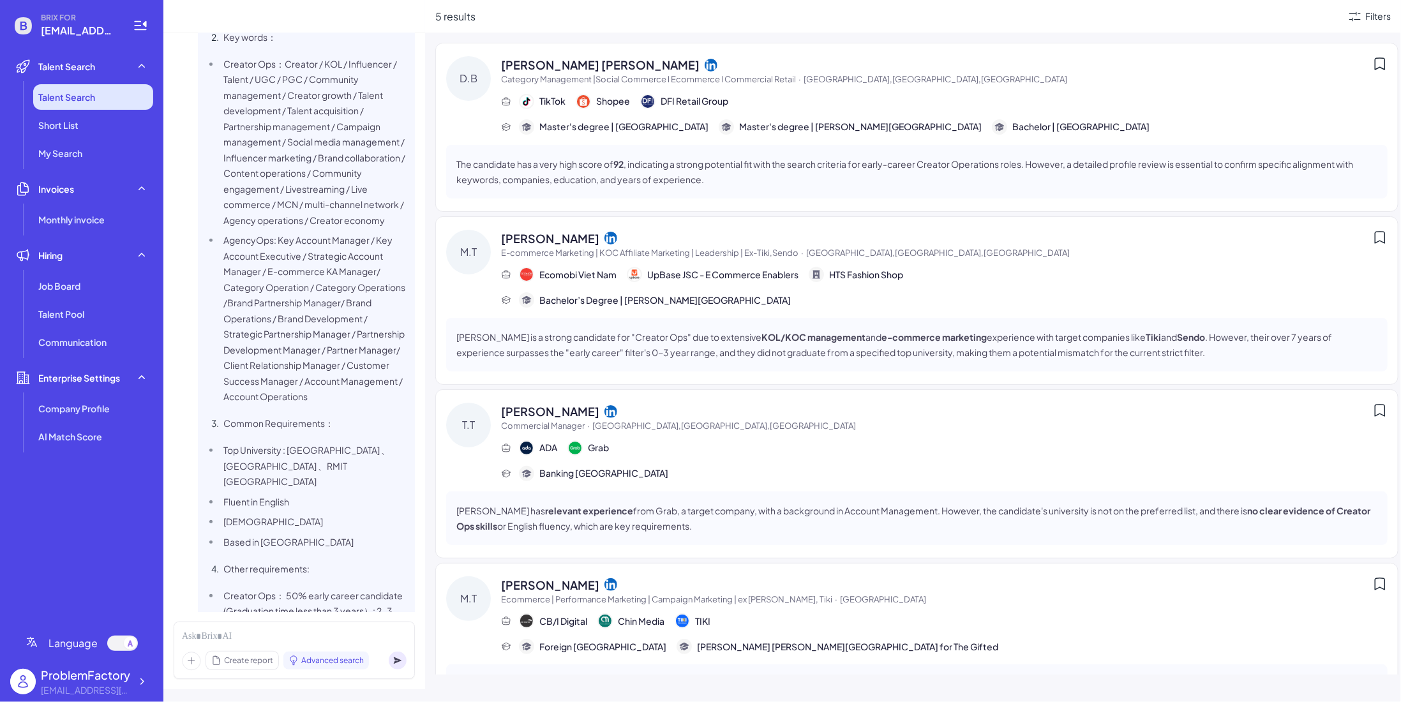
click at [54, 105] on li "Talent Search" at bounding box center [93, 97] width 120 height 26
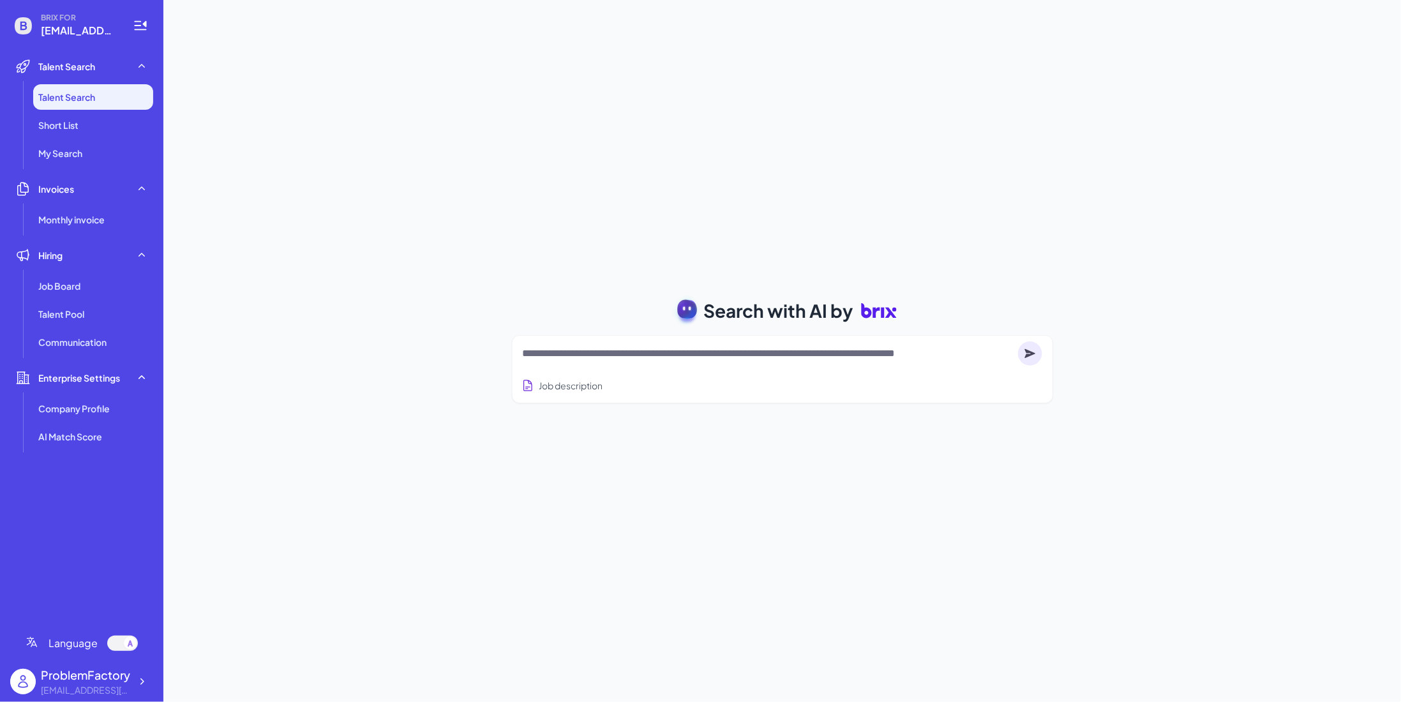
click at [561, 365] on div at bounding box center [782, 354] width 519 height 26
click at [560, 363] on div at bounding box center [782, 354] width 519 height 26
click at [552, 358] on textarea at bounding box center [768, 353] width 490 height 15
paste textarea "**********"
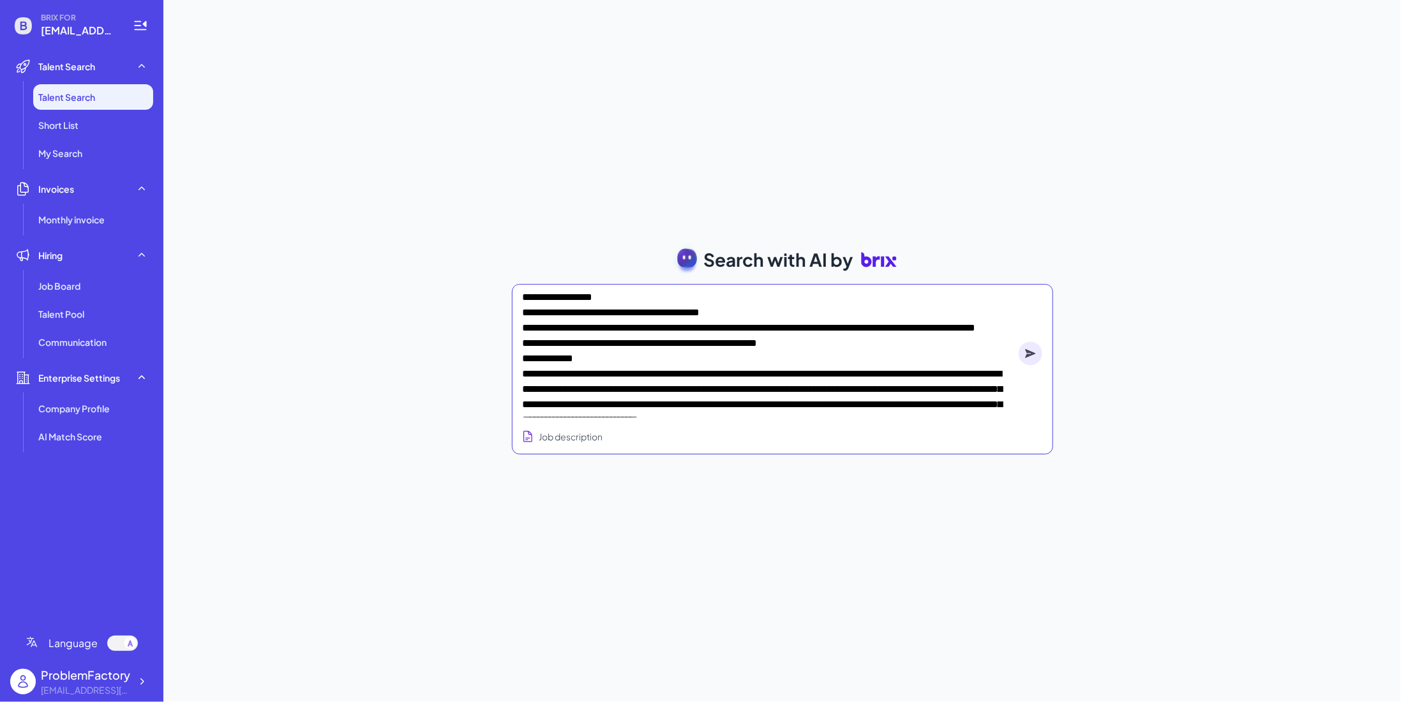
scroll to position [345, 0]
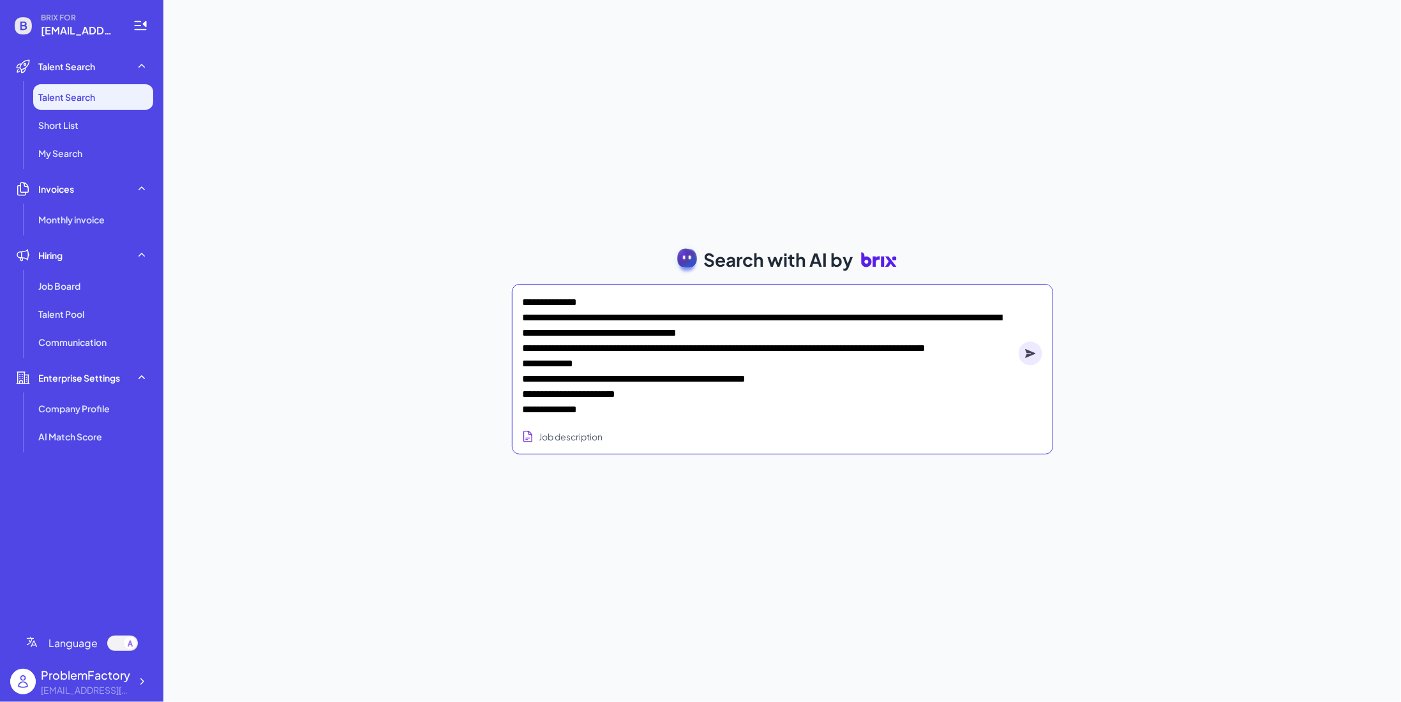
type textarea "**********"
click at [1035, 364] on circle at bounding box center [1031, 353] width 24 height 24
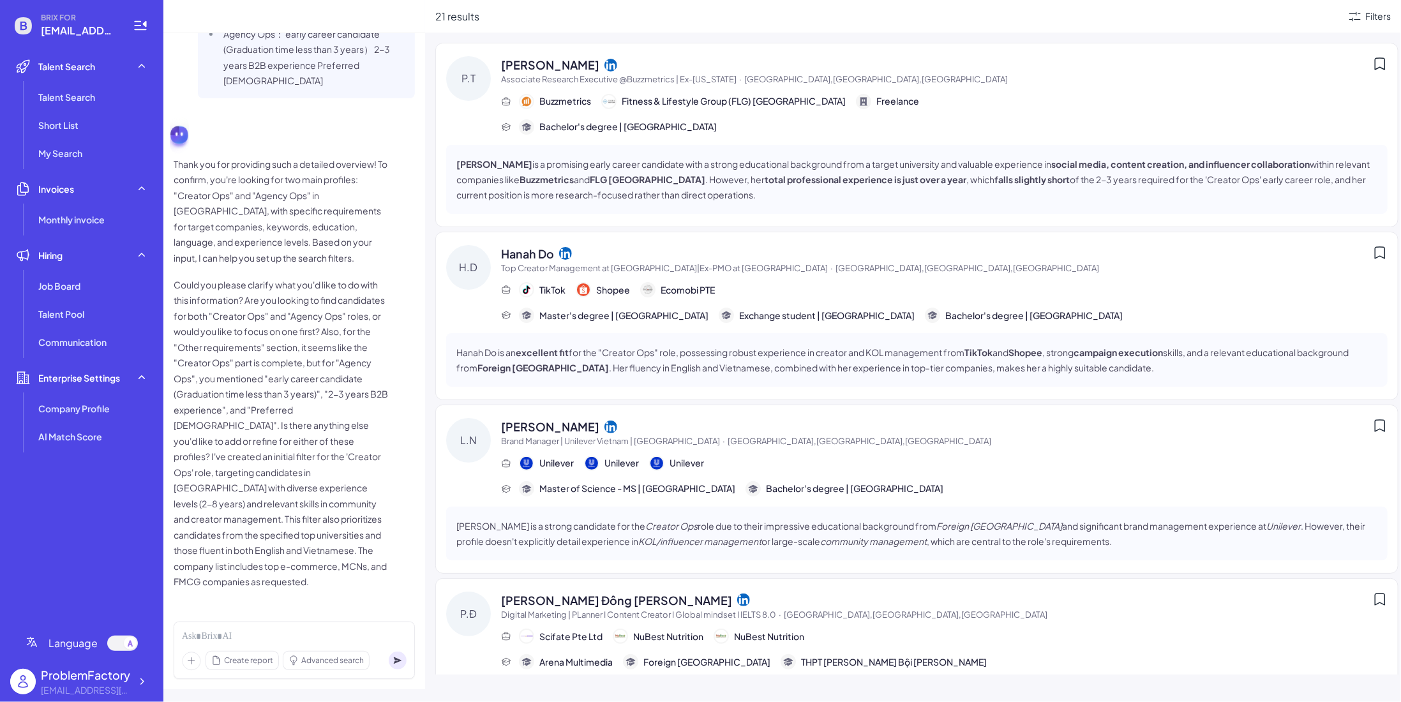
click at [583, 27] on div "21 results Filters" at bounding box center [913, 16] width 976 height 33
